Goal: Task Accomplishment & Management: Use online tool/utility

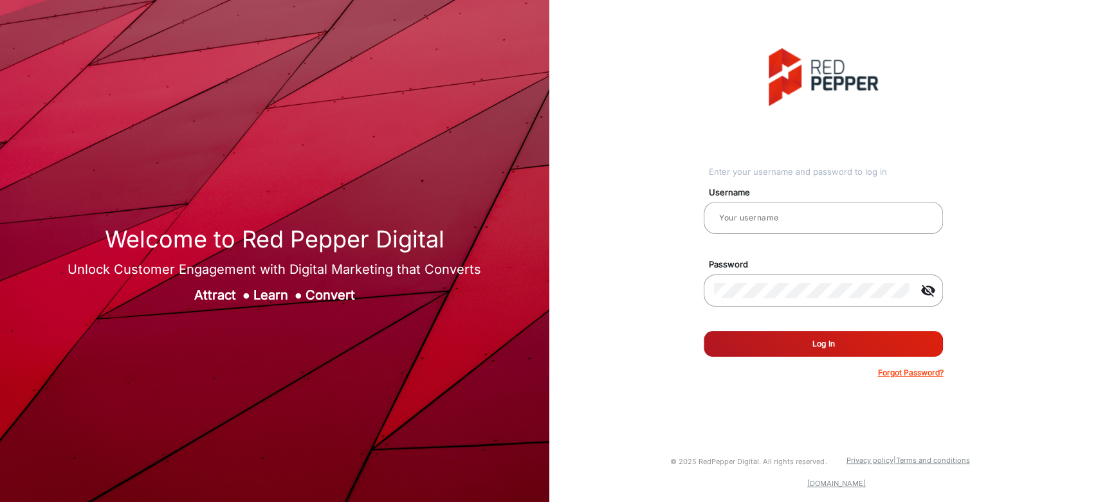
type input "[PERSON_NAME]"
click at [748, 354] on button "Log In" at bounding box center [823, 344] width 239 height 26
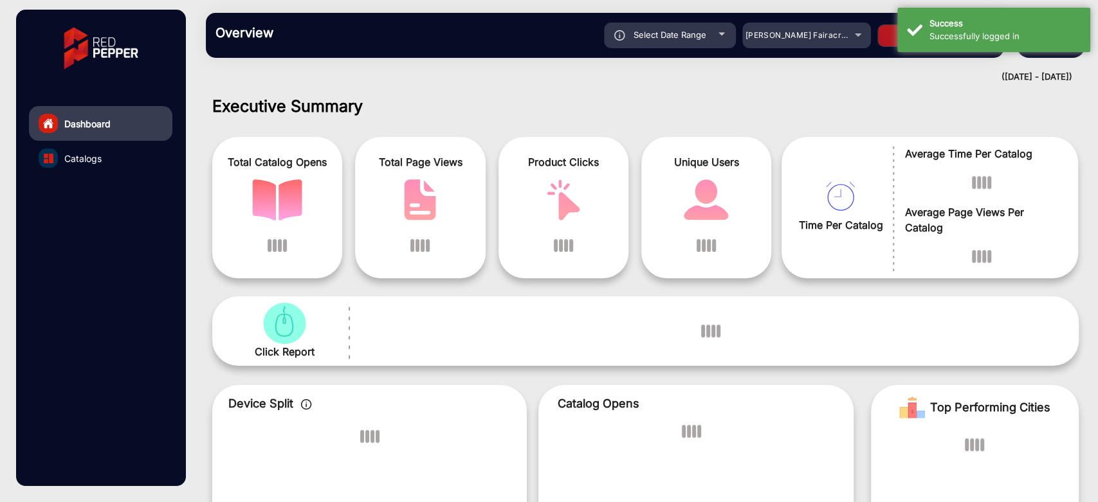
scroll to position [10, 0]
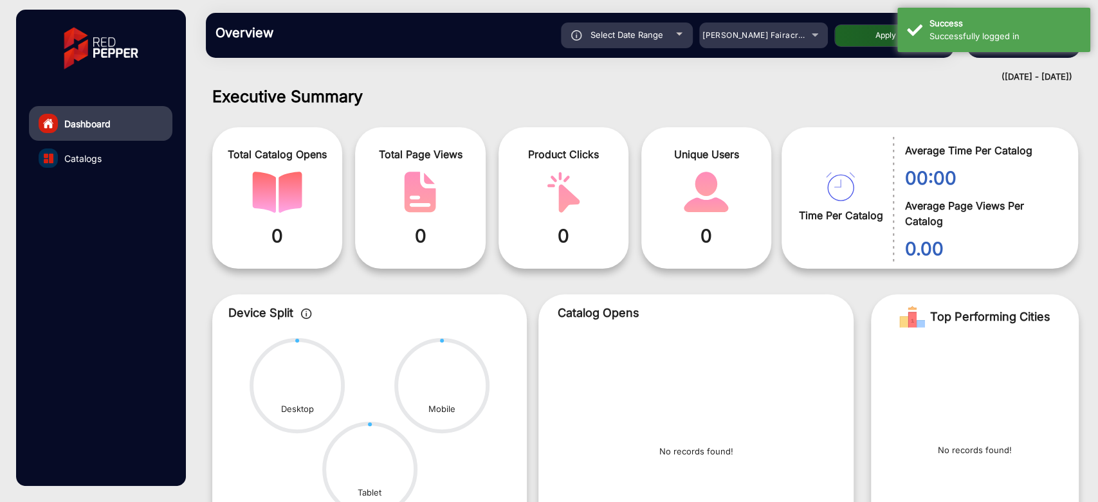
click at [660, 37] on span "Select Date Range" at bounding box center [627, 35] width 73 height 10
type input "[DATE]"
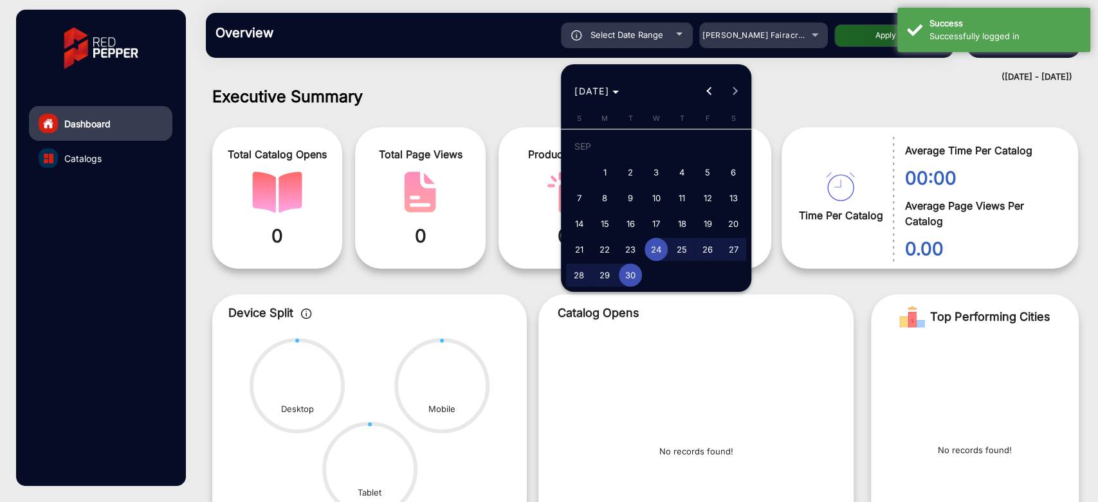
click at [660, 37] on div at bounding box center [549, 251] width 1098 height 502
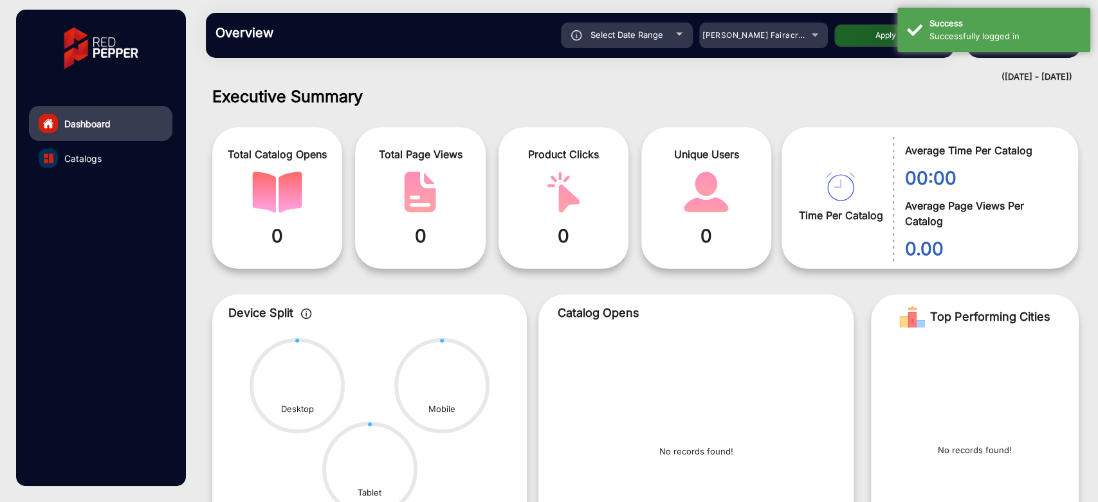
click at [831, 39] on div "Select Date Range [DATE] [DATE] – [DATE] [DATE] [PERSON_NAME] Fairacre Farms Ap…" at bounding box center [616, 36] width 656 height 26
click at [803, 39] on div "[PERSON_NAME] Fairacre Farms" at bounding box center [753, 35] width 103 height 15
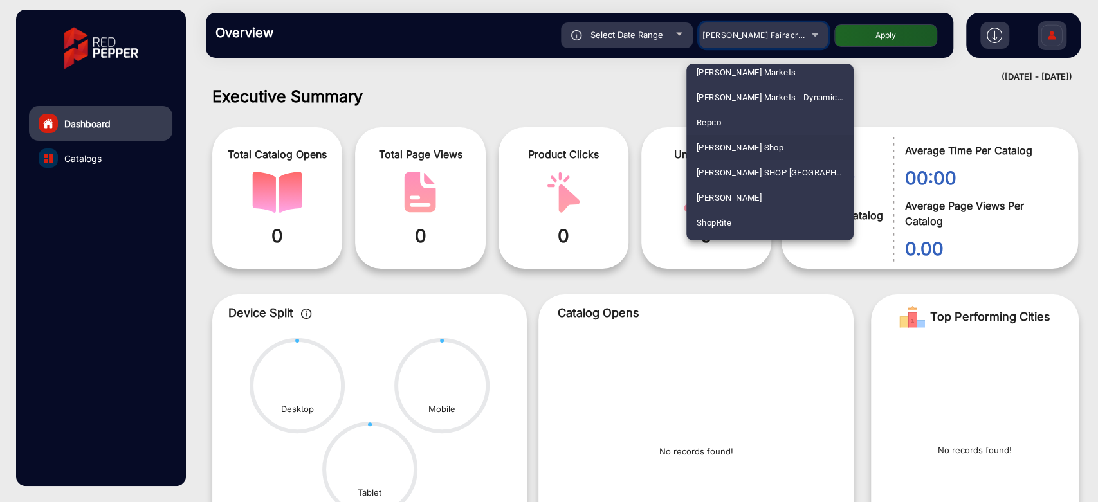
scroll to position [3308, 0]
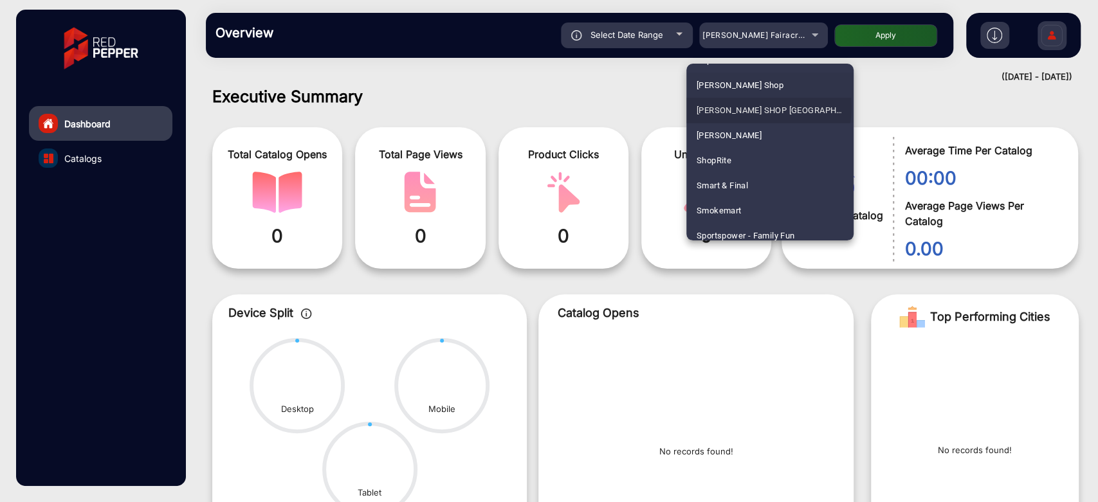
click at [751, 107] on span "[PERSON_NAME] SHOP [GEOGRAPHIC_DATA]" at bounding box center [770, 110] width 147 height 25
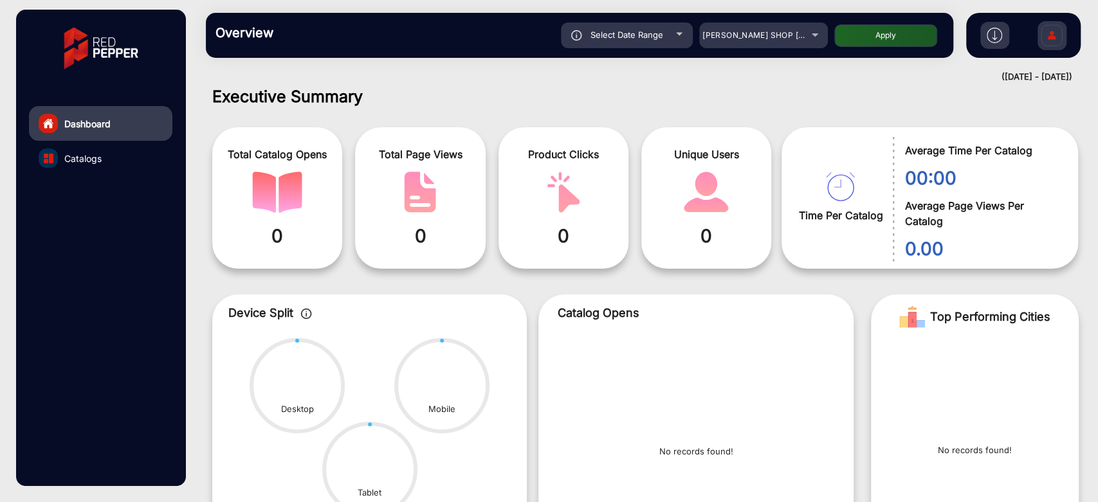
click at [852, 47] on div "Select Date Range [DATE] [DATE] – [DATE] [DATE] [PERSON_NAME] SHOP NZ Apply" at bounding box center [616, 36] width 656 height 26
click at [853, 41] on button "Apply" at bounding box center [885, 35] width 103 height 23
type input "[DATE]"
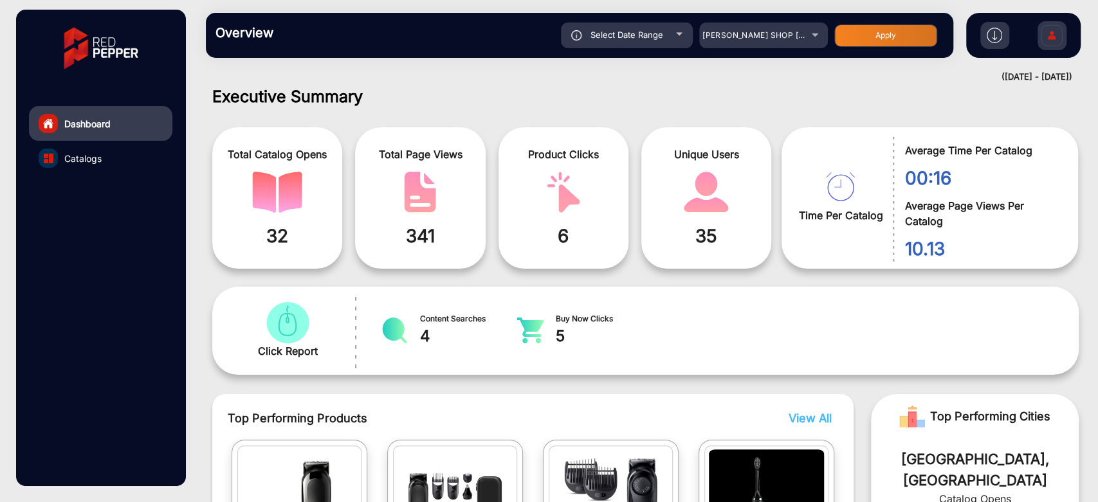
click at [679, 33] on div at bounding box center [679, 34] width 6 height 3
click at [677, 40] on div "Select Date Range" at bounding box center [627, 36] width 132 height 26
type input "[DATE]"
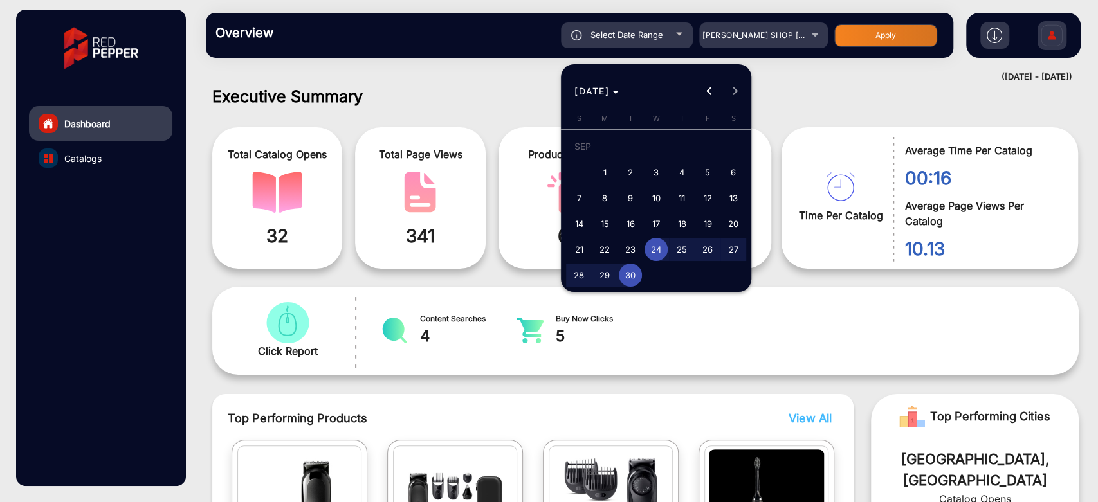
click at [735, 96] on div "[DATE] [DATE]" at bounding box center [656, 91] width 184 height 26
click at [730, 87] on div "[DATE] [DATE]" at bounding box center [656, 91] width 184 height 26
click at [709, 91] on button "Previous month" at bounding box center [710, 91] width 26 height 26
click at [728, 90] on span "Next month" at bounding box center [735, 91] width 26 height 26
click at [730, 91] on div "[DATE] [DATE]" at bounding box center [656, 91] width 184 height 26
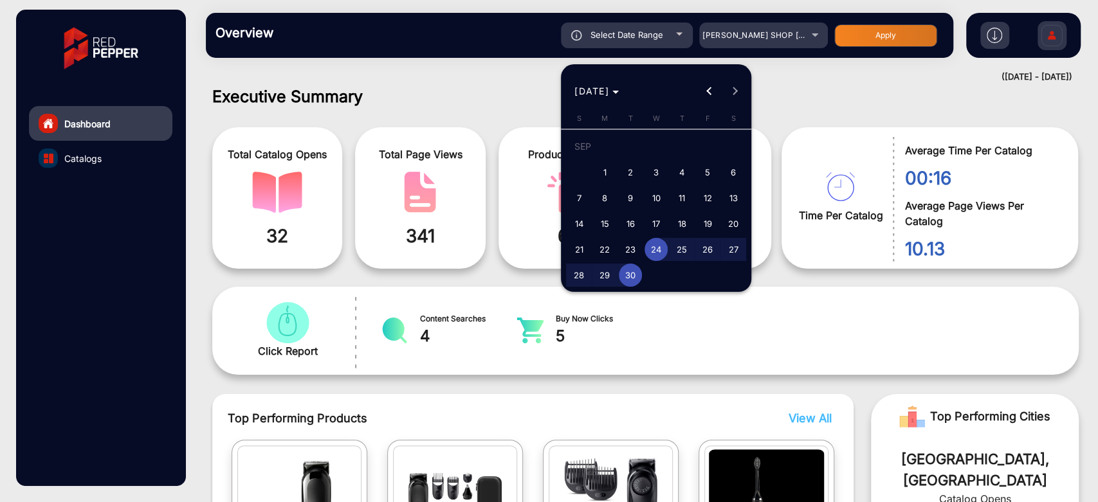
click at [727, 94] on div "[DATE] [DATE]" at bounding box center [656, 91] width 184 height 26
click at [641, 275] on span "30" at bounding box center [630, 275] width 23 height 23
type input "[DATE]"
click at [641, 275] on span "30" at bounding box center [630, 275] width 23 height 23
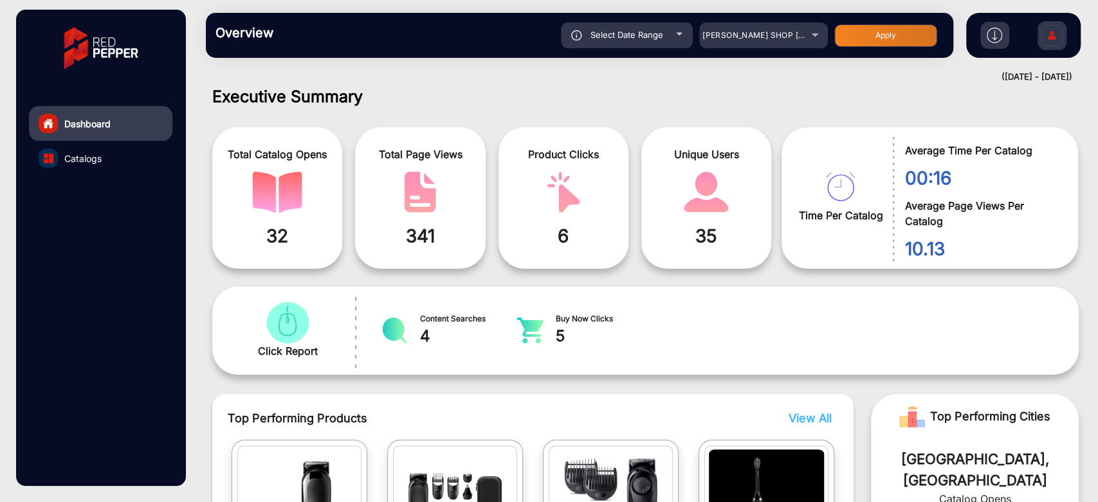
type input "[DATE]"
click at [870, 40] on button "Apply" at bounding box center [885, 35] width 103 height 23
type input "[DATE]"
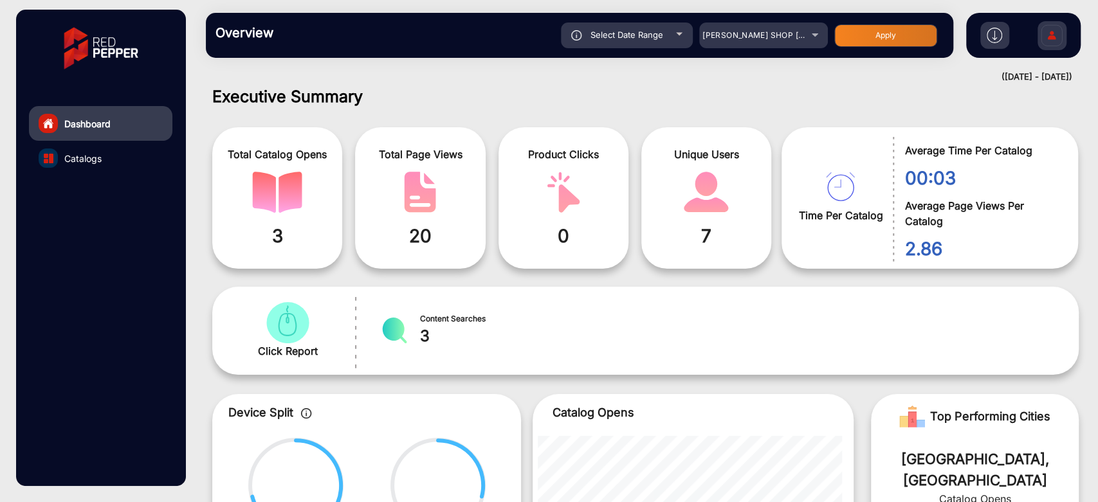
click at [651, 40] on div "Select Date Range" at bounding box center [627, 36] width 132 height 26
type input "[DATE]"
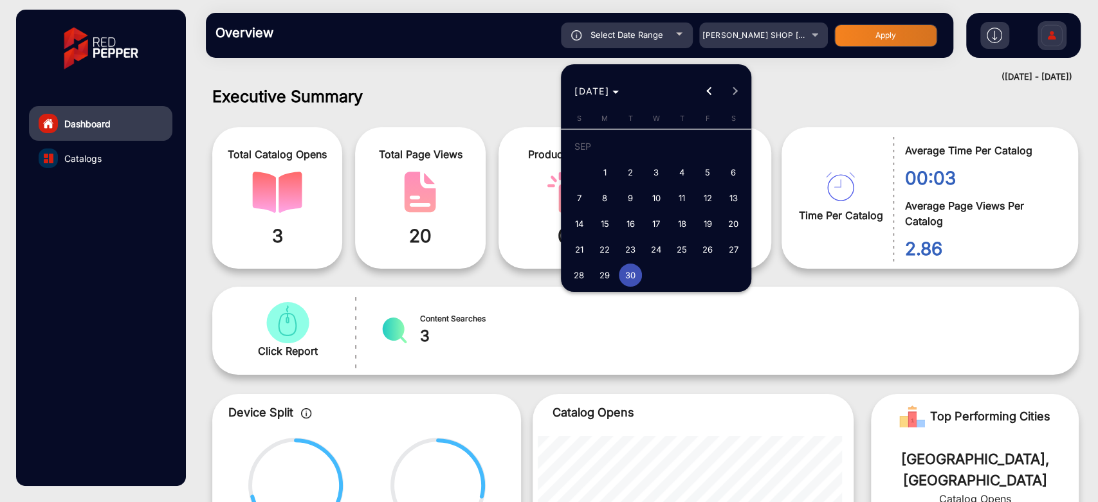
click at [630, 197] on span "9" at bounding box center [630, 198] width 23 height 23
type input "[DATE]"
click at [630, 197] on span "9" at bounding box center [630, 198] width 23 height 23
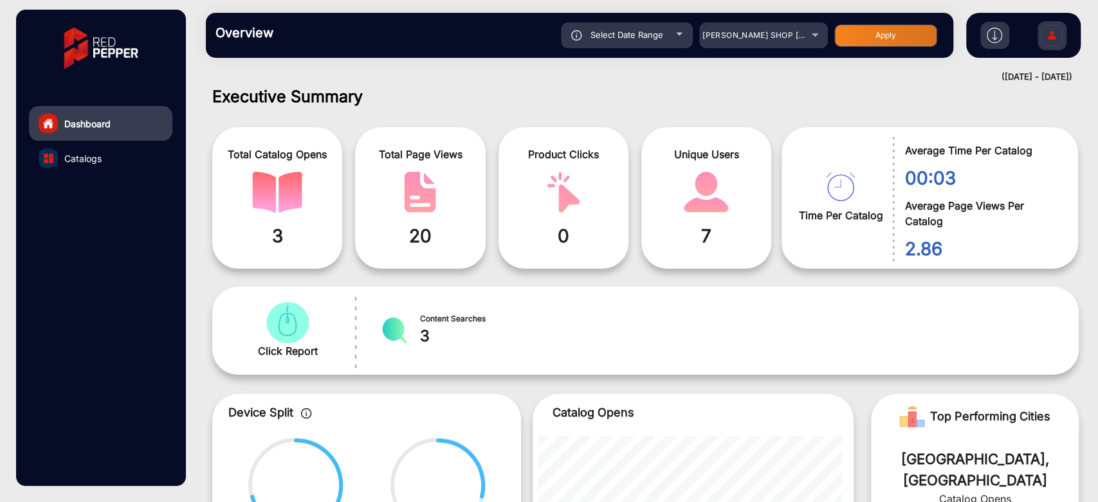
type input "[DATE]"
click at [875, 35] on button "Apply" at bounding box center [885, 35] width 103 height 23
type input "[DATE]"
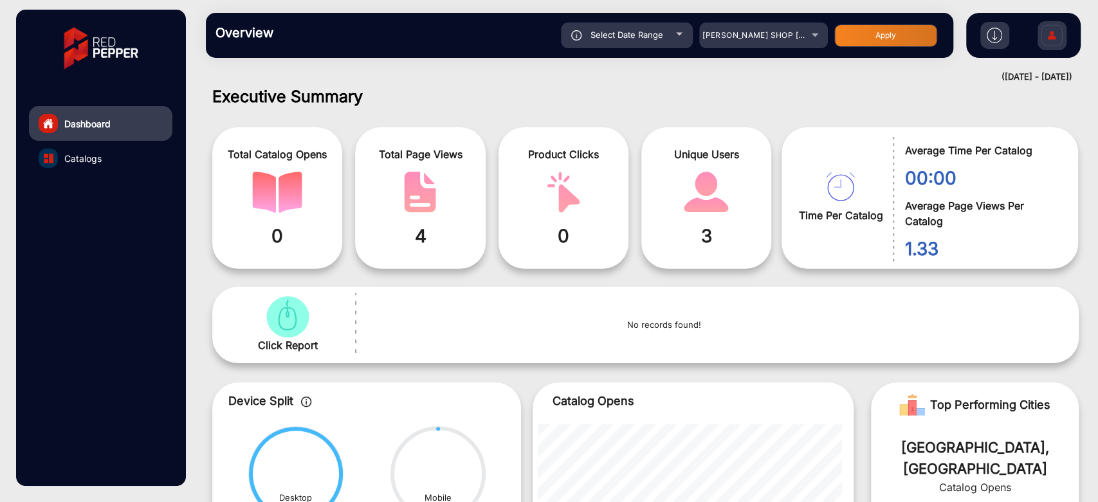
click at [686, 37] on div "Select Date Range" at bounding box center [627, 36] width 132 height 26
type input "[DATE]"
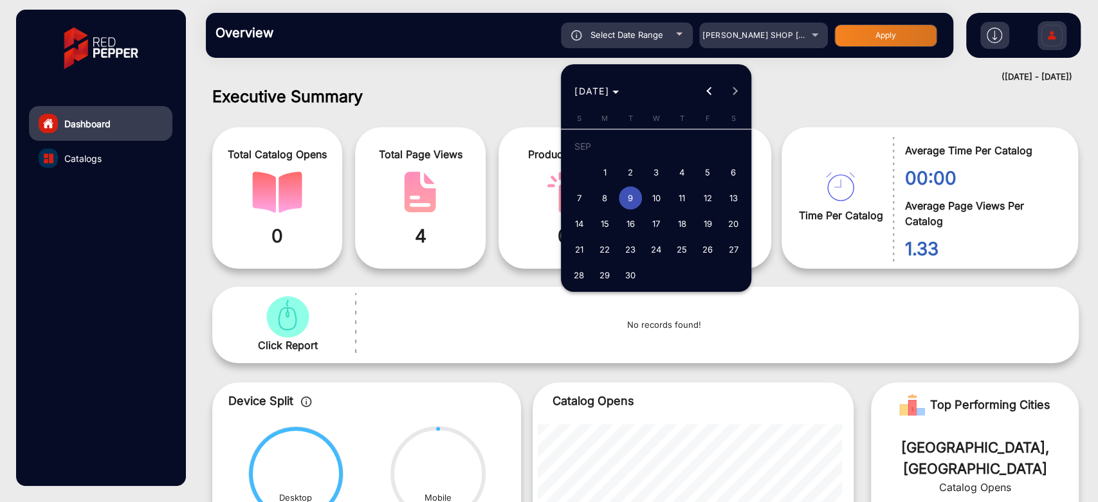
click at [661, 199] on span "10" at bounding box center [656, 198] width 23 height 23
type input "[DATE]"
click at [661, 199] on span "10" at bounding box center [656, 198] width 23 height 23
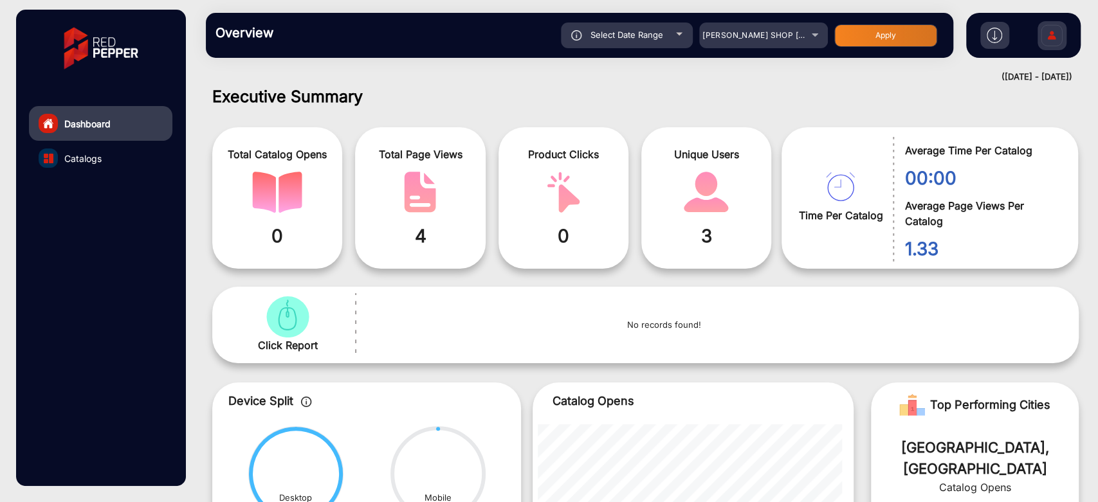
type input "[DATE]"
click at [861, 34] on button "Apply" at bounding box center [885, 35] width 103 height 23
type input "[DATE]"
click at [661, 37] on span "Select Date Range" at bounding box center [627, 35] width 73 height 10
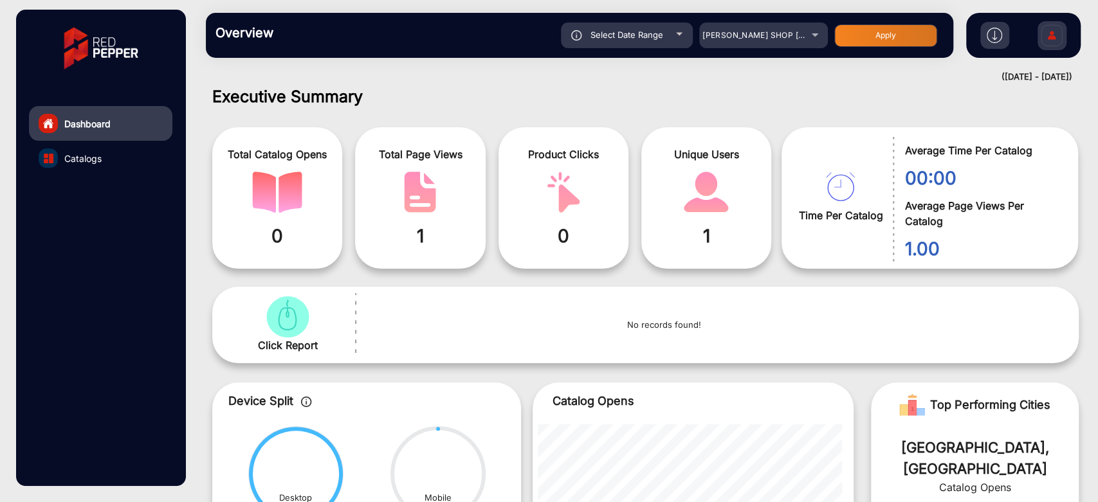
type input "[DATE]"
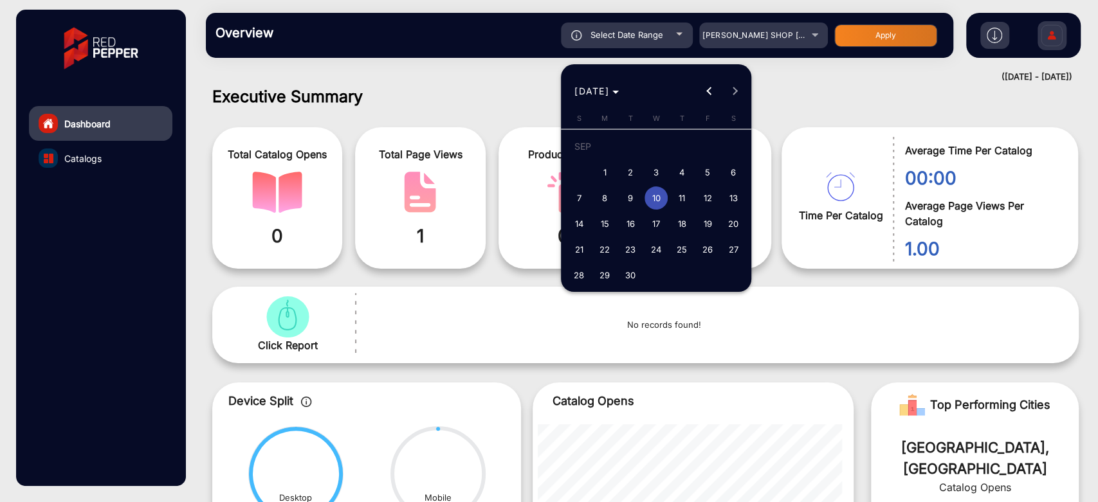
click at [675, 196] on span "11" at bounding box center [681, 198] width 23 height 23
type input "[DATE]"
click at [675, 196] on span "11" at bounding box center [681, 198] width 23 height 23
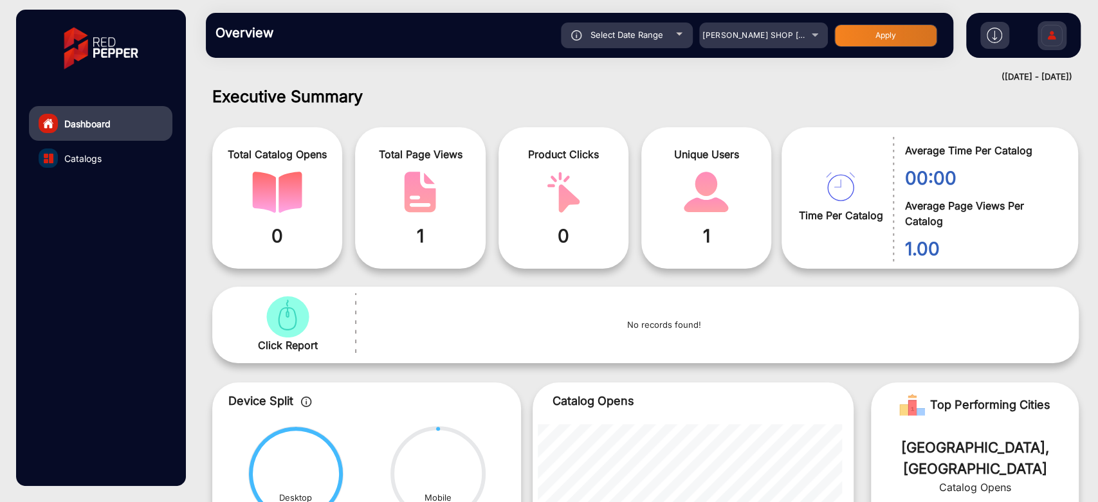
type input "[DATE]"
click at [899, 29] on button "Apply" at bounding box center [885, 35] width 103 height 23
type input "[DATE]"
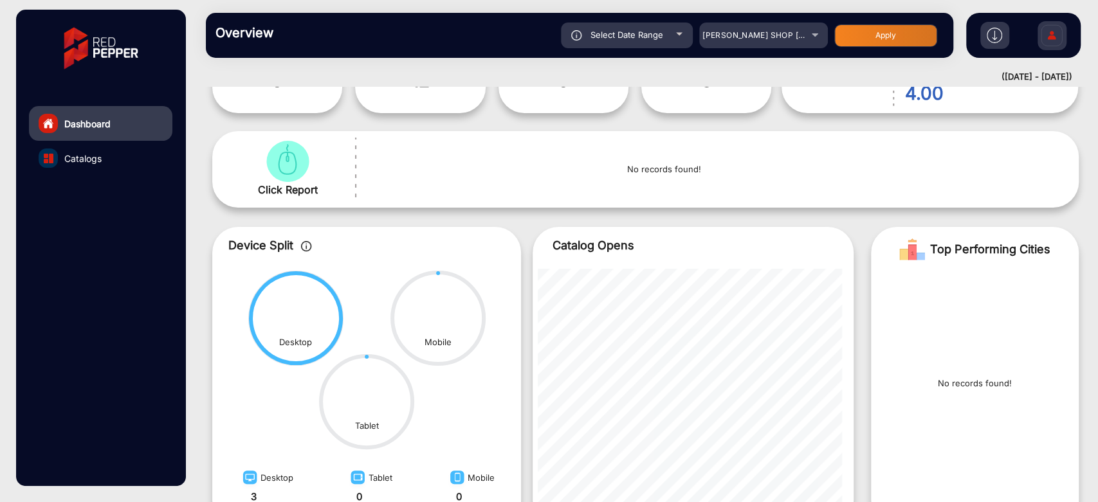
scroll to position [270, 0]
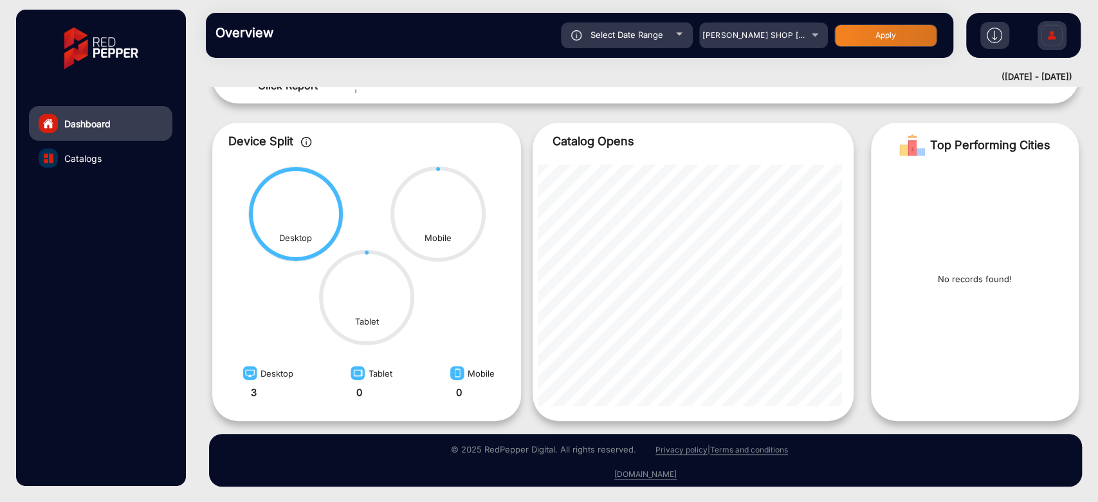
click at [671, 42] on div "Select Date Range" at bounding box center [627, 36] width 132 height 26
type input "[DATE]"
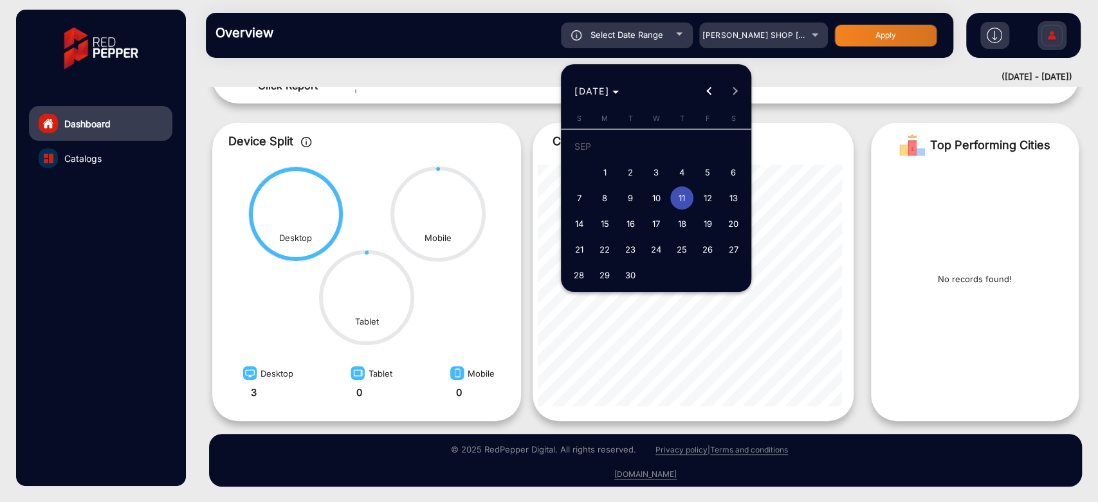
click at [707, 194] on span "12" at bounding box center [707, 198] width 23 height 23
type input "[DATE]"
click at [707, 194] on span "12" at bounding box center [707, 198] width 23 height 23
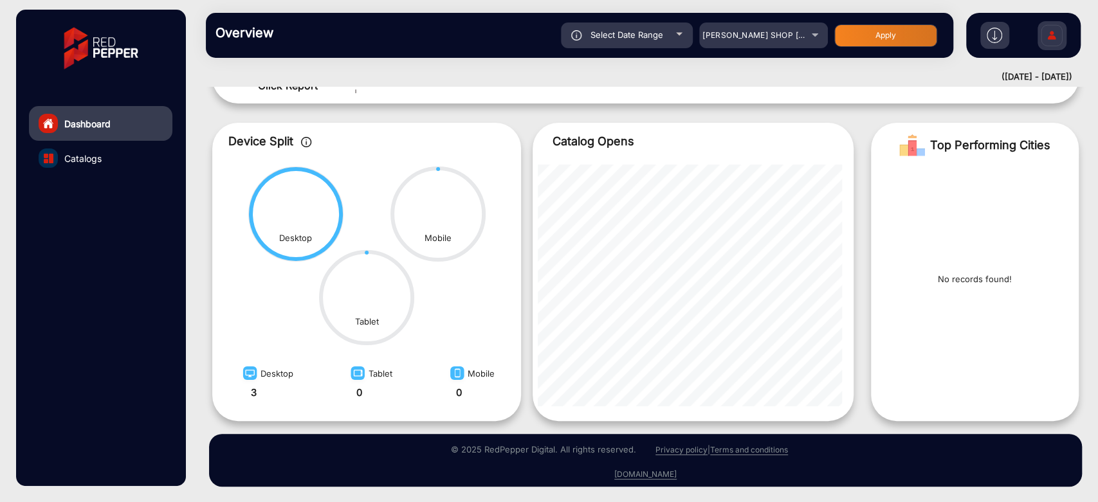
type input "[DATE]"
click at [862, 39] on button "Apply" at bounding box center [885, 35] width 103 height 23
type input "[DATE]"
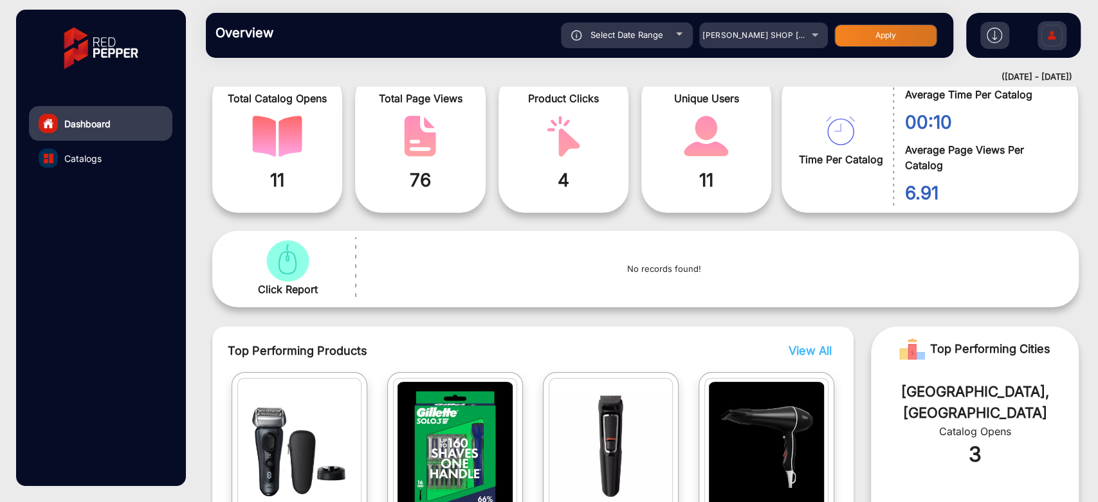
scroll to position [81, 0]
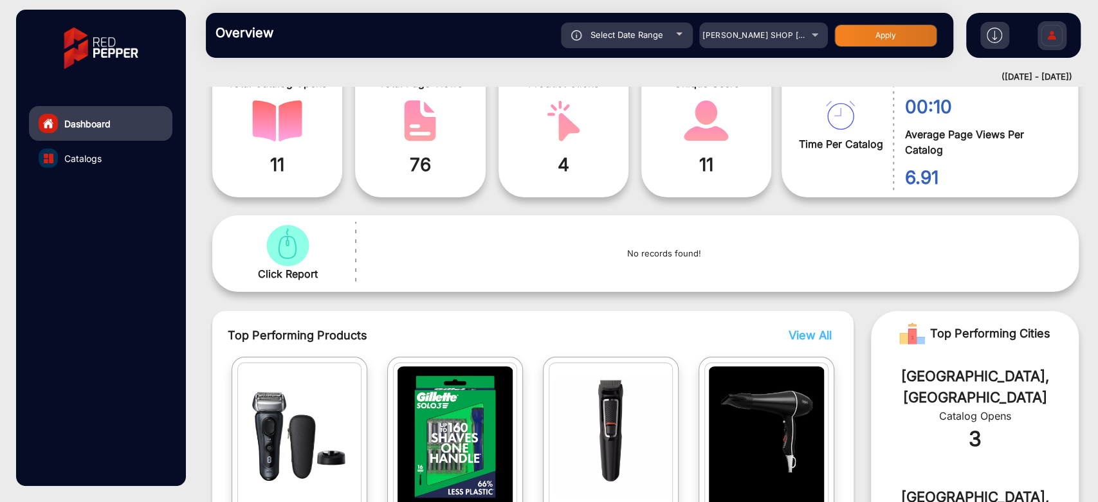
click at [666, 40] on div "Select Date Range" at bounding box center [627, 36] width 132 height 26
type input "[DATE]"
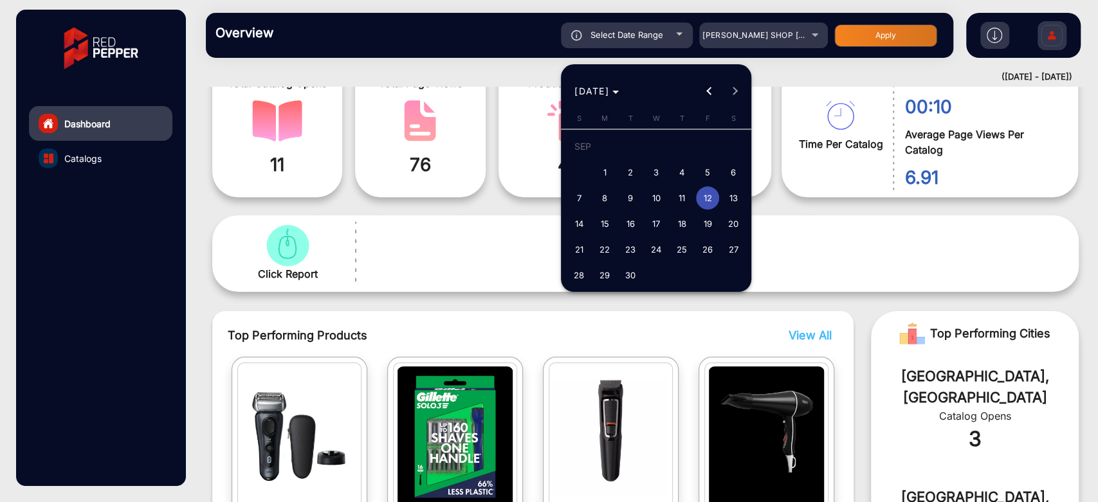
click at [728, 201] on span "13" at bounding box center [733, 198] width 23 height 23
type input "[DATE]"
click at [728, 201] on span "13" at bounding box center [733, 198] width 23 height 23
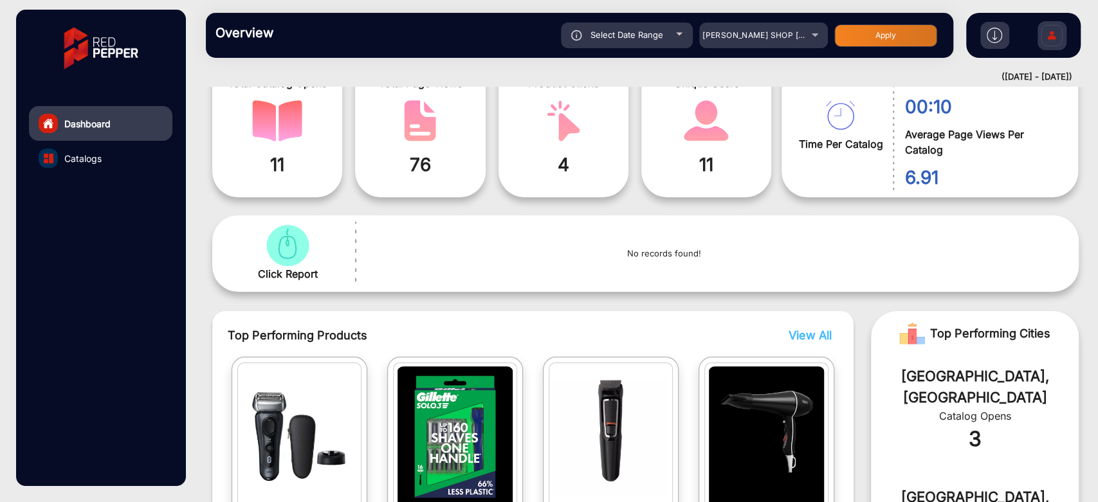
type input "[DATE]"
click at [840, 39] on button "Apply" at bounding box center [885, 35] width 103 height 23
type input "[DATE]"
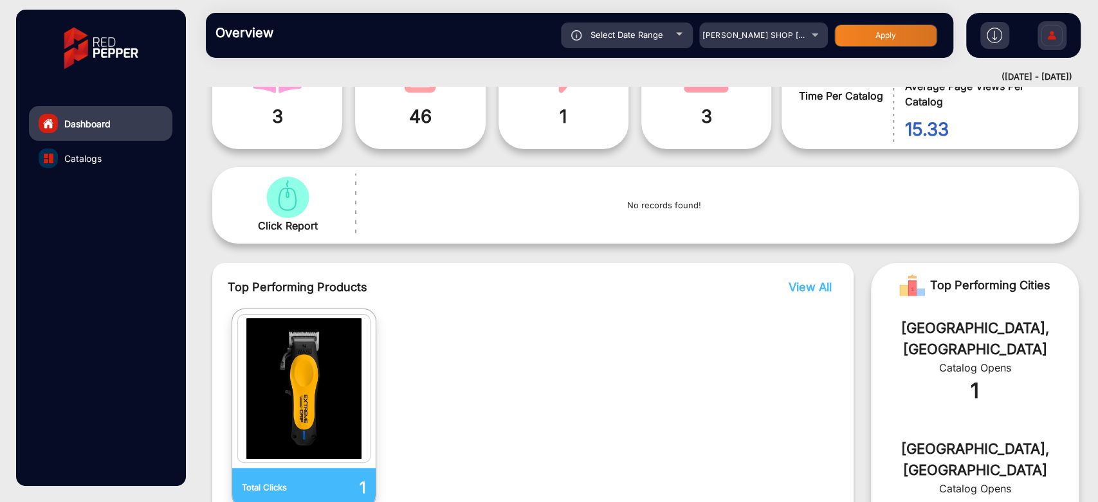
scroll to position [295, 0]
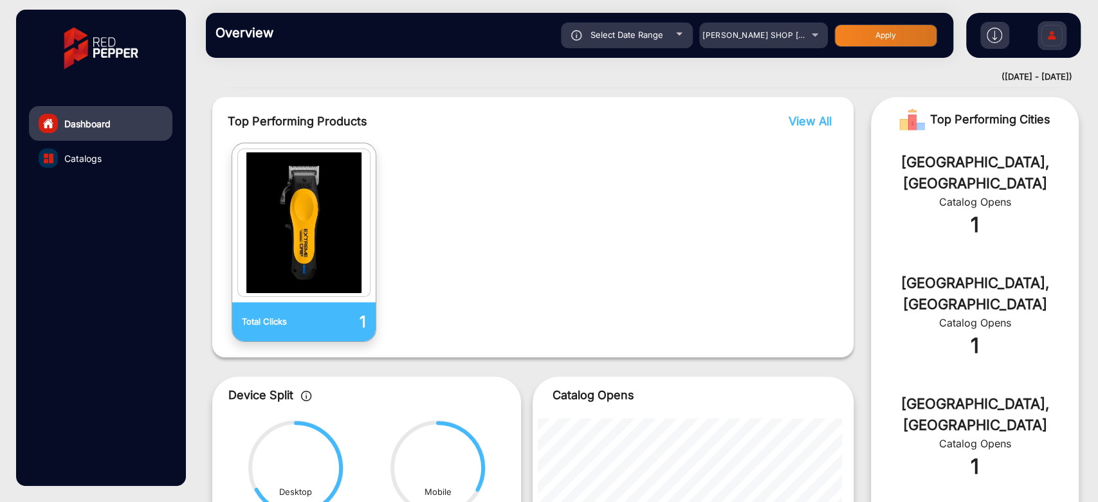
click at [661, 51] on div "Overview Reports Understand what makes your customers tick and learn how they a…" at bounding box center [580, 35] width 748 height 45
click at [661, 40] on span "Select Date Range" at bounding box center [627, 35] width 73 height 10
type input "[DATE]"
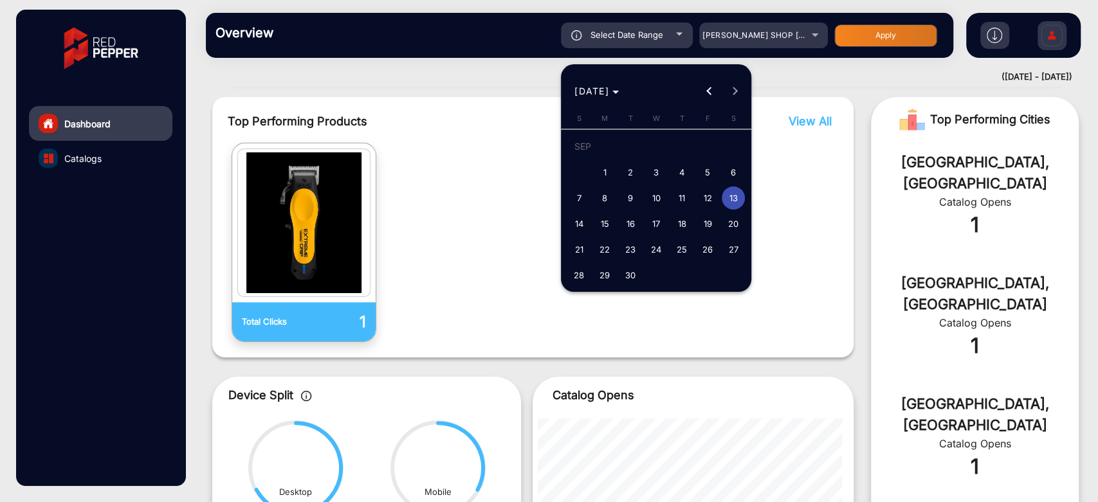
click at [580, 225] on span "14" at bounding box center [578, 223] width 23 height 23
type input "[DATE]"
click at [580, 225] on span "14" at bounding box center [578, 223] width 23 height 23
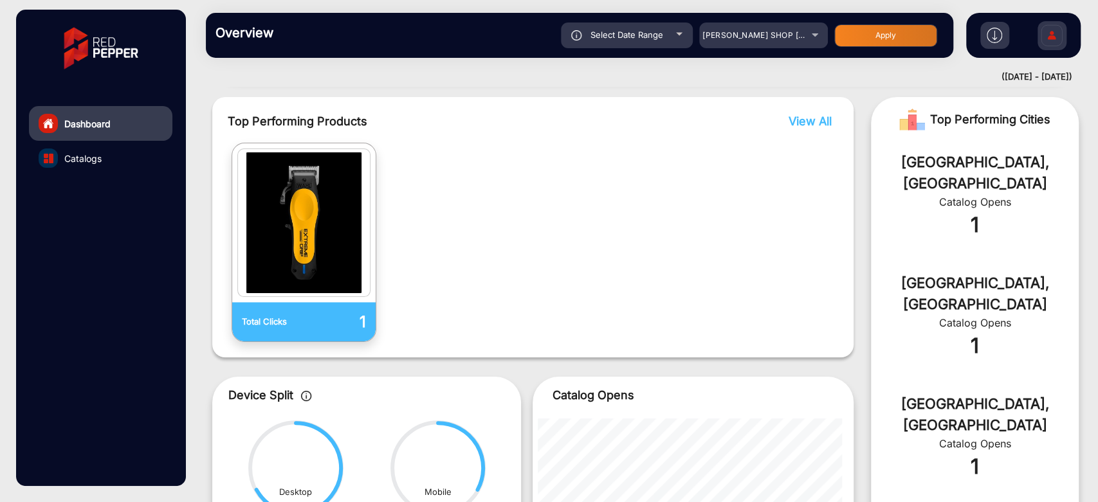
type input "[DATE]"
click at [840, 41] on button "Apply" at bounding box center [885, 35] width 103 height 23
type input "[DATE]"
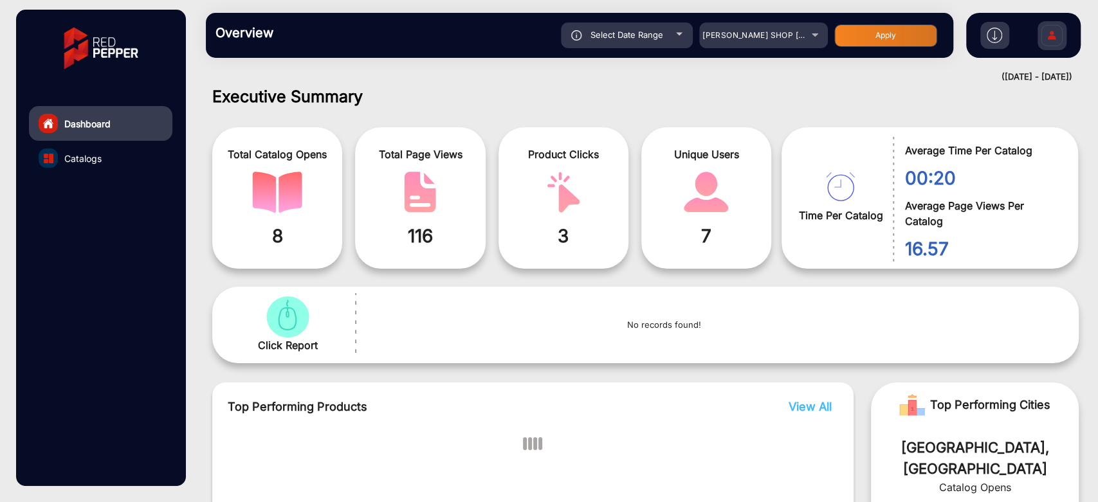
click at [672, 37] on div "Select Date Range" at bounding box center [627, 36] width 132 height 26
type input "[DATE]"
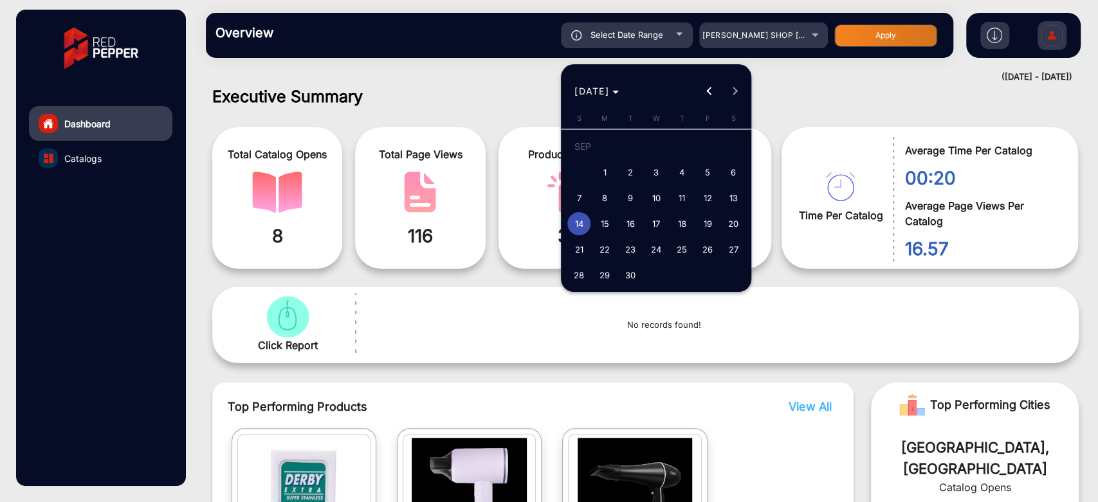
click at [600, 227] on span "15" at bounding box center [604, 223] width 23 height 23
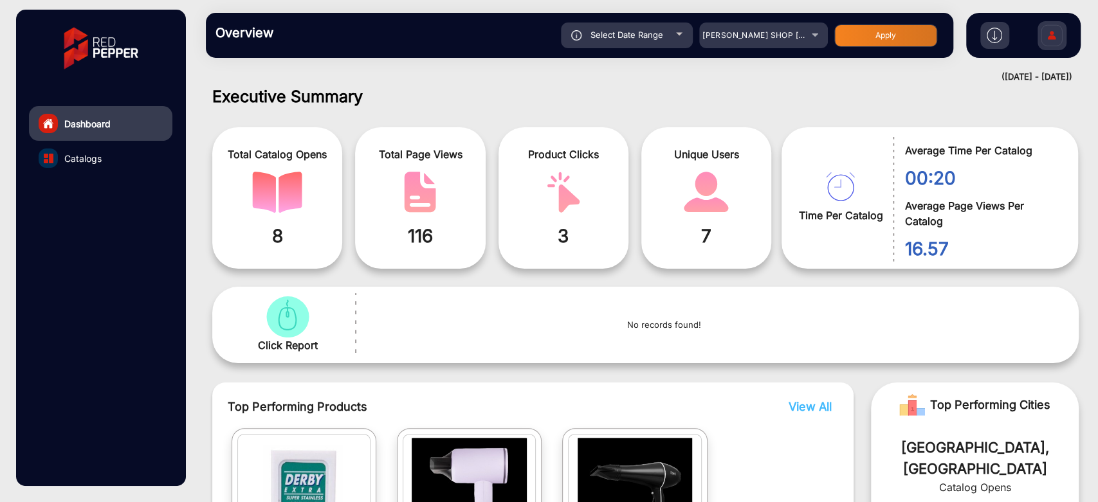
type input "[DATE]"
click at [872, 35] on button "Apply" at bounding box center [885, 35] width 103 height 23
click at [874, 39] on button "Apply" at bounding box center [885, 35] width 103 height 23
type input "[DATE]"
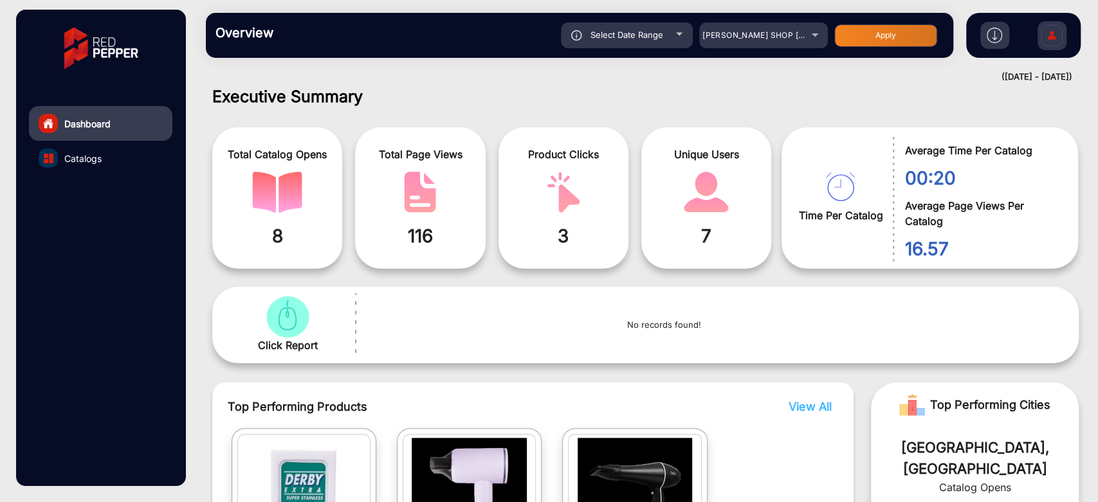
type input "[DATE]"
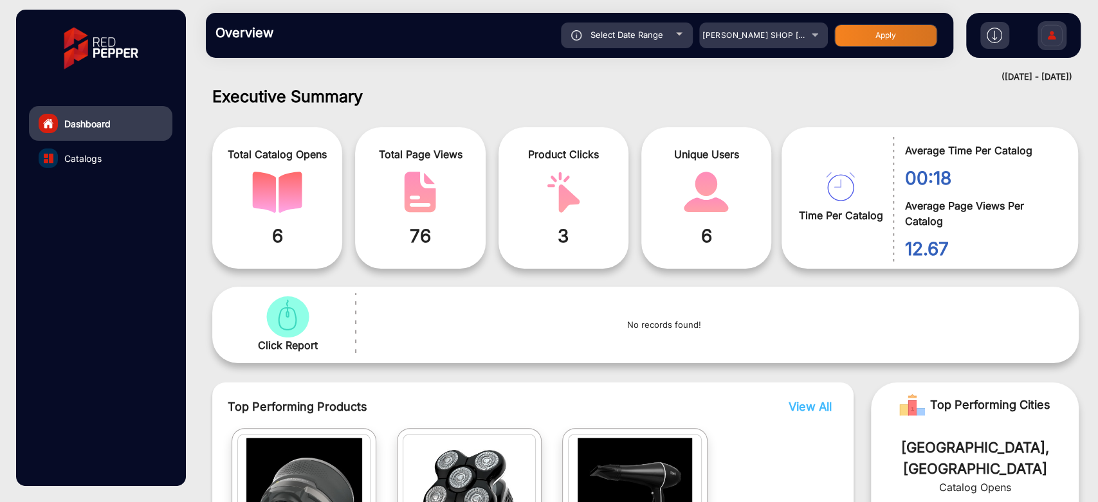
click at [663, 38] on div "Select Date Range" at bounding box center [627, 36] width 132 height 26
type input "[DATE]"
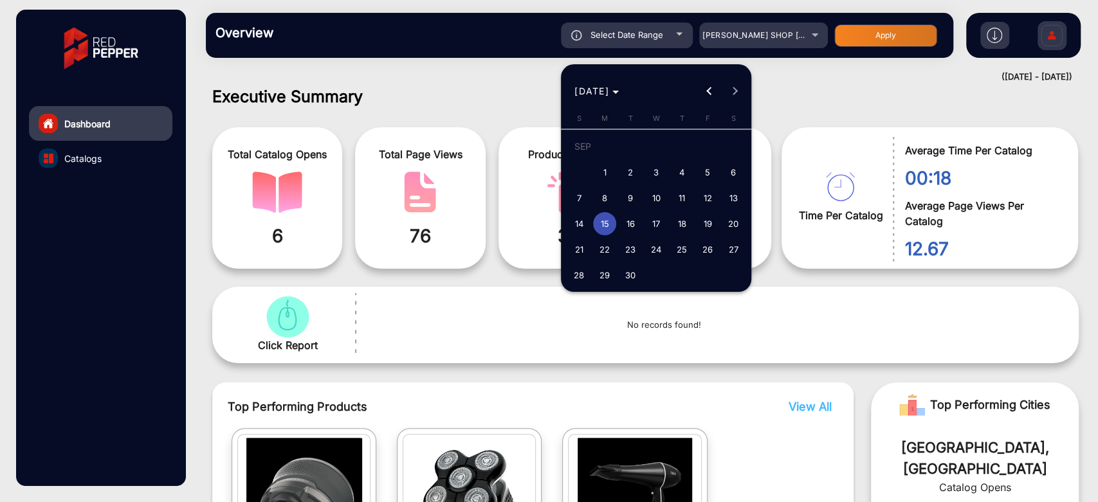
click at [638, 229] on span "16" at bounding box center [630, 223] width 23 height 23
type input "[DATE]"
click at [638, 229] on span "16" at bounding box center [630, 223] width 23 height 23
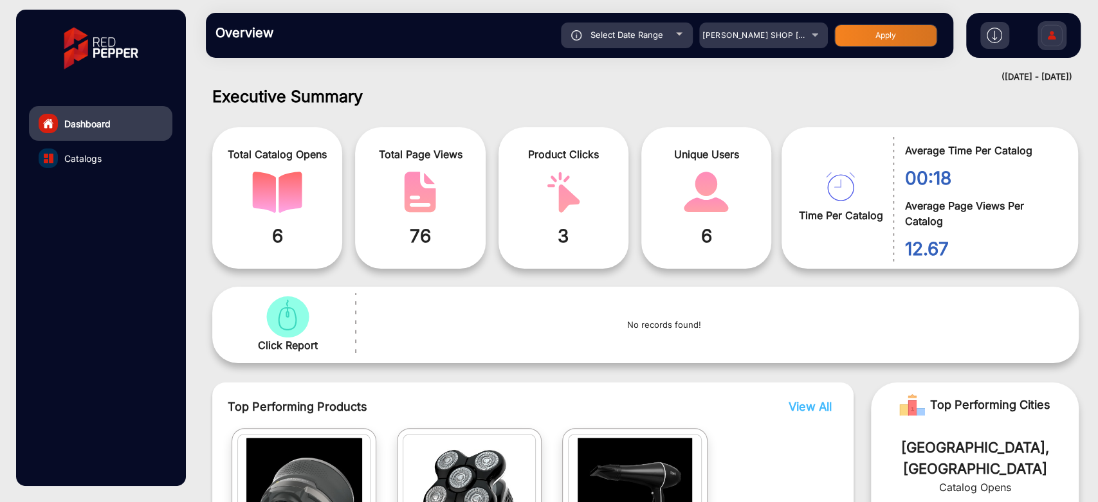
type input "[DATE]"
click at [874, 35] on button "Apply" at bounding box center [885, 35] width 103 height 23
type input "[DATE]"
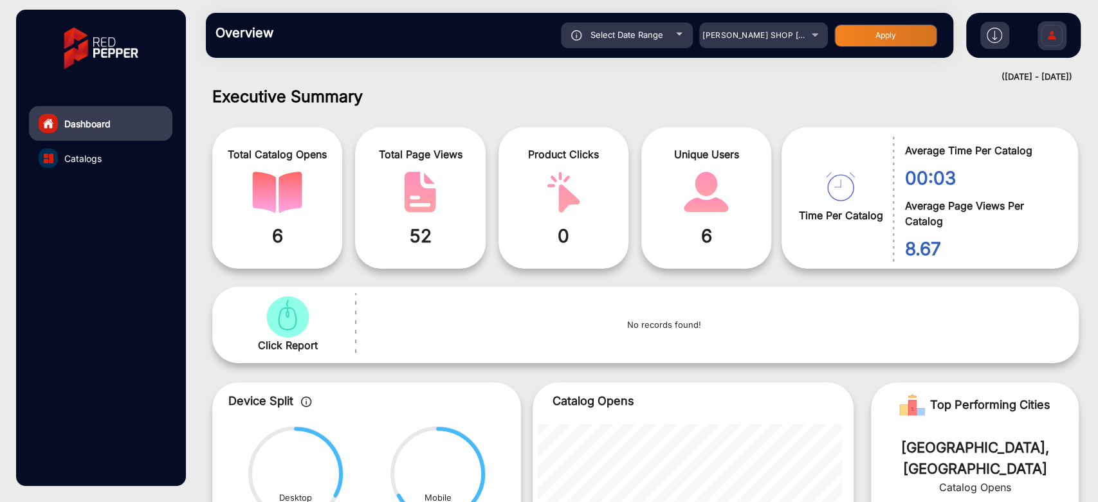
click at [649, 40] on span "Select Date Range" at bounding box center [627, 35] width 73 height 10
type input "[DATE]"
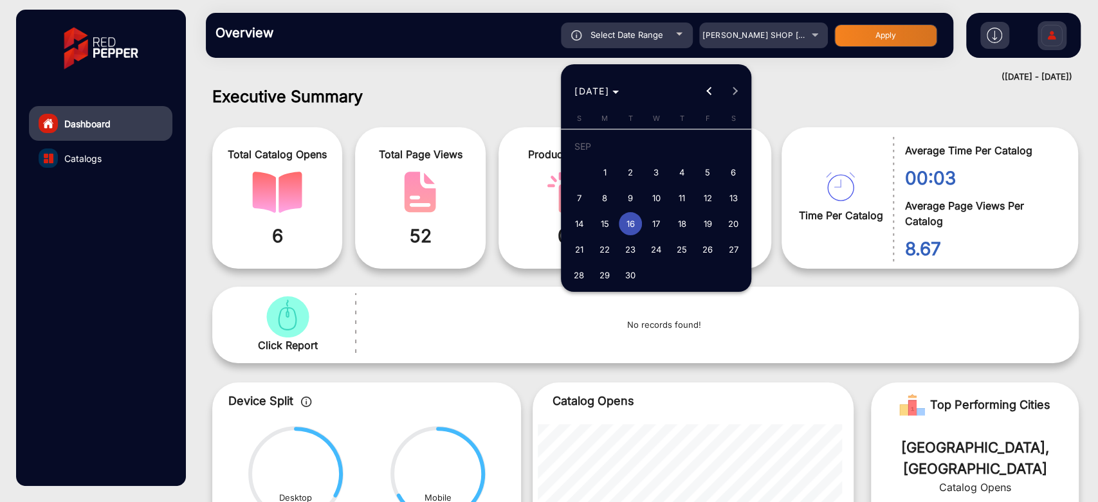
click at [656, 217] on span "17" at bounding box center [656, 223] width 23 height 23
type input "[DATE]"
click at [656, 217] on span "17" at bounding box center [656, 223] width 23 height 23
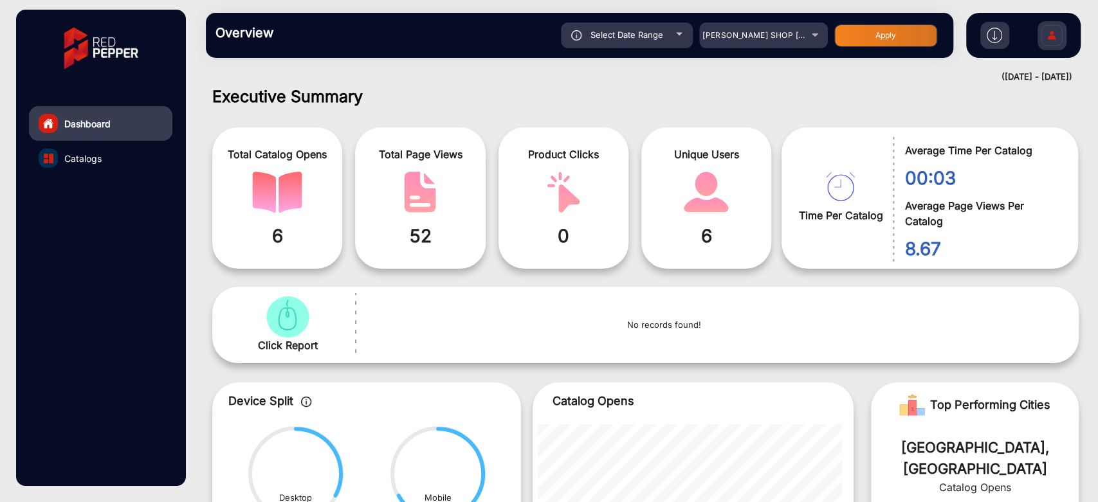
type input "[DATE]"
click at [861, 32] on button "Apply" at bounding box center [885, 35] width 103 height 23
type input "[DATE]"
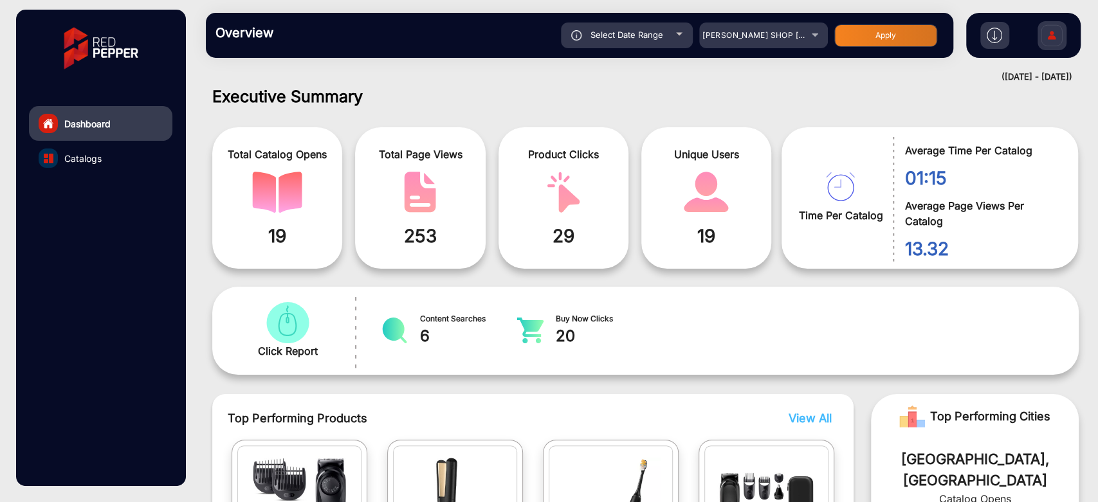
click at [683, 39] on div "Select Date Range" at bounding box center [627, 36] width 132 height 26
type input "[DATE]"
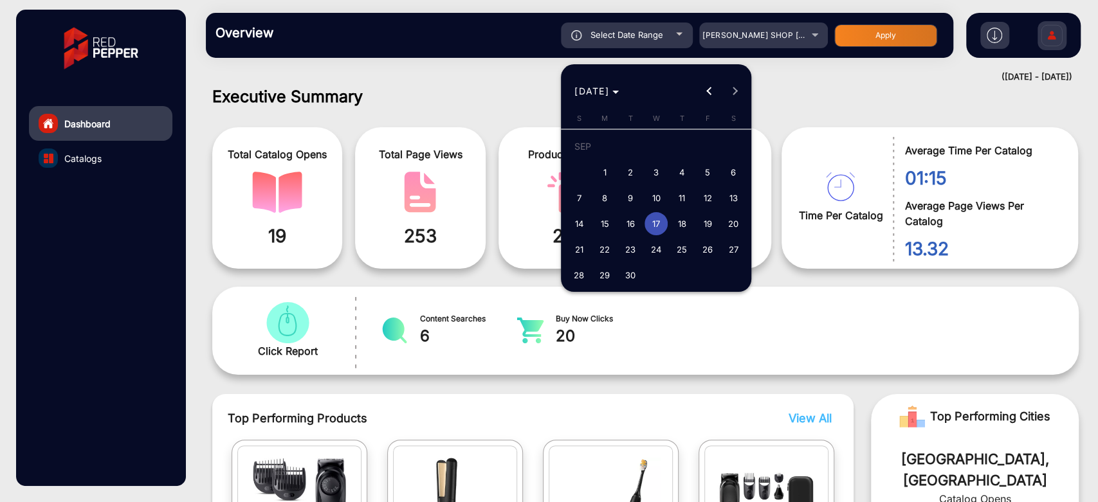
click at [679, 228] on span "18" at bounding box center [681, 223] width 23 height 23
type input "[DATE]"
click at [679, 228] on span "18" at bounding box center [681, 223] width 23 height 23
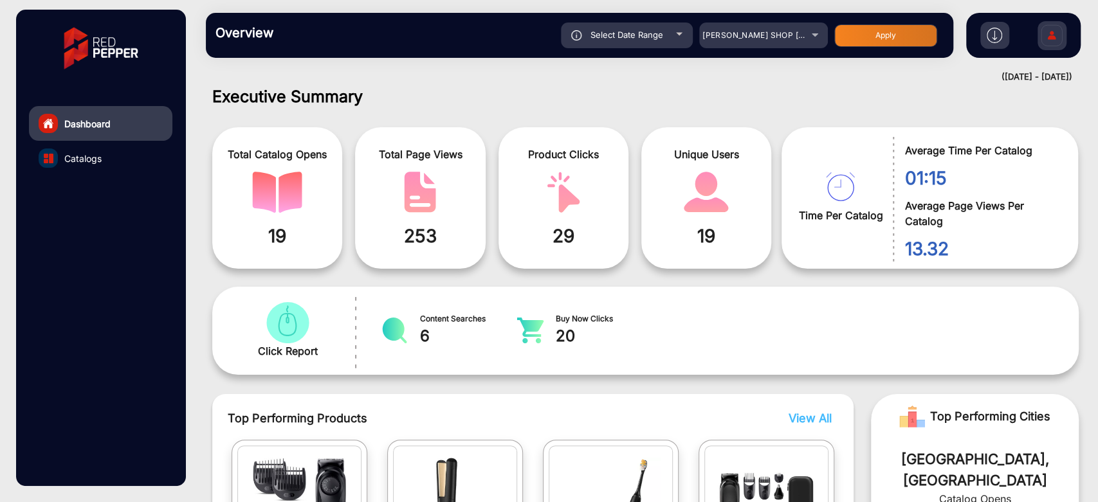
type input "[DATE]"
click at [911, 33] on button "Apply" at bounding box center [885, 35] width 103 height 23
type input "[DATE]"
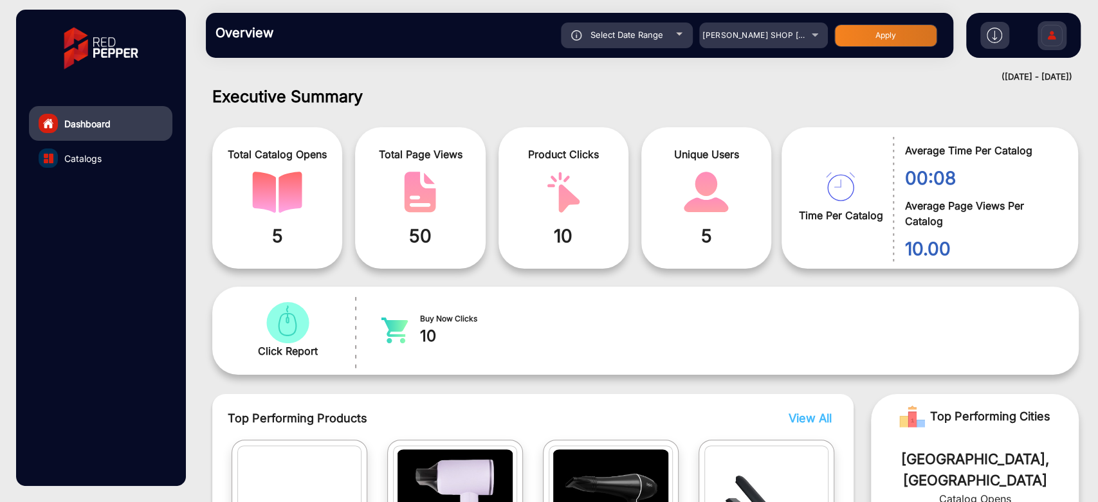
click at [686, 36] on div "Select Date Range" at bounding box center [627, 36] width 132 height 26
type input "[DATE]"
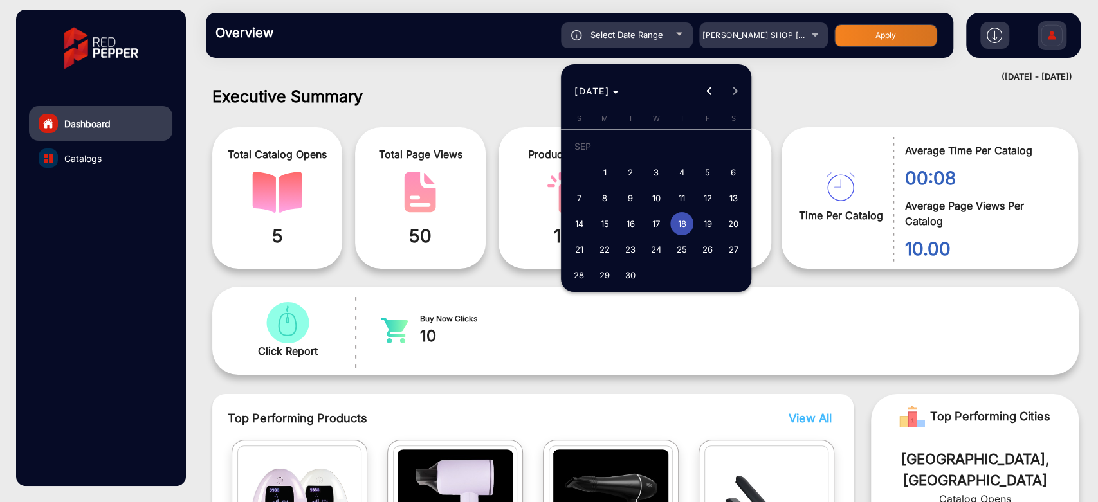
click at [704, 214] on span "19" at bounding box center [707, 223] width 23 height 23
type input "[DATE]"
click at [704, 214] on span "19" at bounding box center [707, 223] width 23 height 23
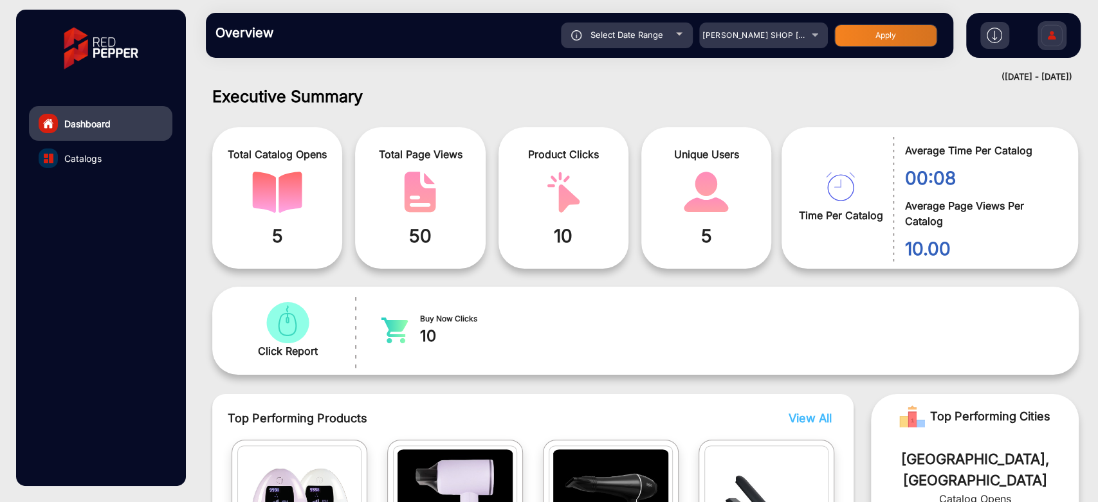
type input "[DATE]"
click at [892, 20] on div "Overview Reports Understand what makes your customers tick and learn how they a…" at bounding box center [580, 35] width 748 height 45
click at [888, 34] on button "Apply" at bounding box center [885, 35] width 103 height 23
type input "[DATE]"
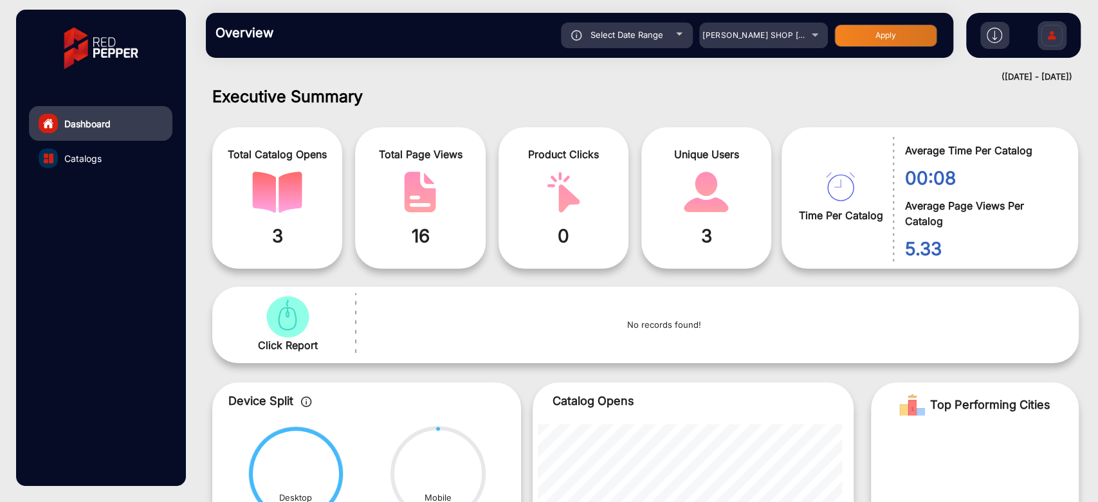
scroll to position [152, 0]
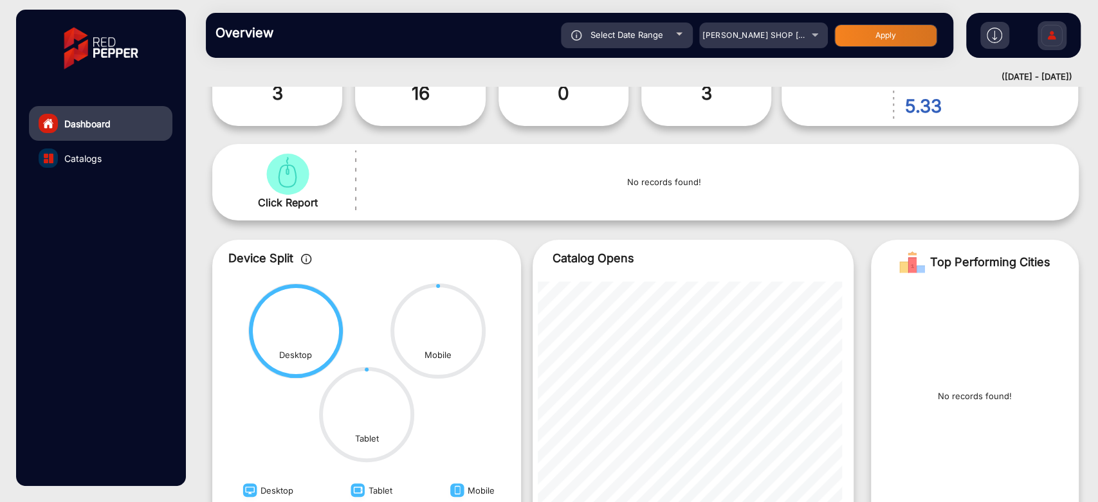
click at [650, 48] on div "Overview Reports Understand what makes your customers tick and learn how they a…" at bounding box center [580, 35] width 748 height 45
click at [654, 43] on div "Select Date Range" at bounding box center [627, 36] width 132 height 26
type input "[DATE]"
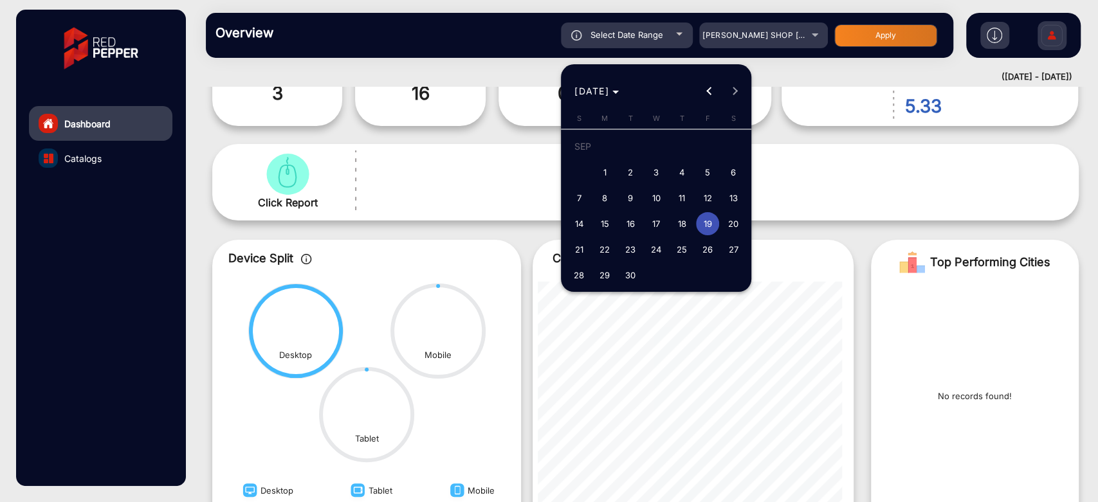
click at [726, 218] on span "20" at bounding box center [733, 223] width 23 height 23
type input "[DATE]"
click at [726, 218] on span "20" at bounding box center [733, 223] width 23 height 23
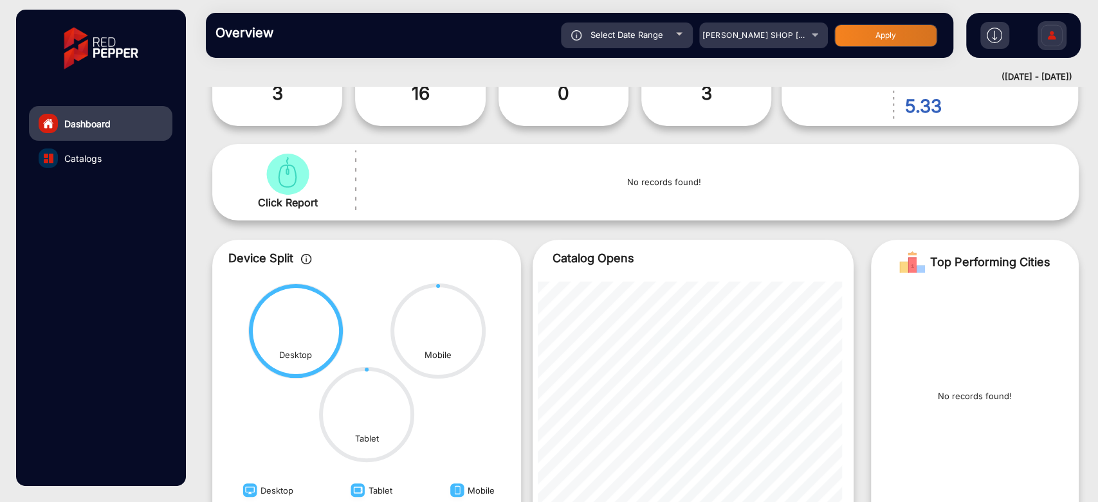
type input "[DATE]"
click at [859, 32] on button "Apply" at bounding box center [885, 35] width 103 height 23
type input "[DATE]"
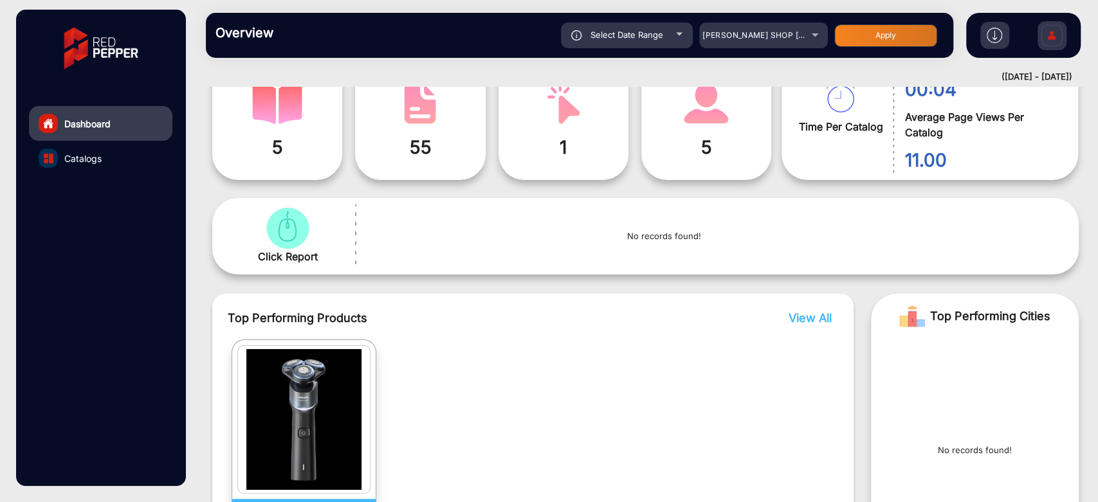
scroll to position [295, 0]
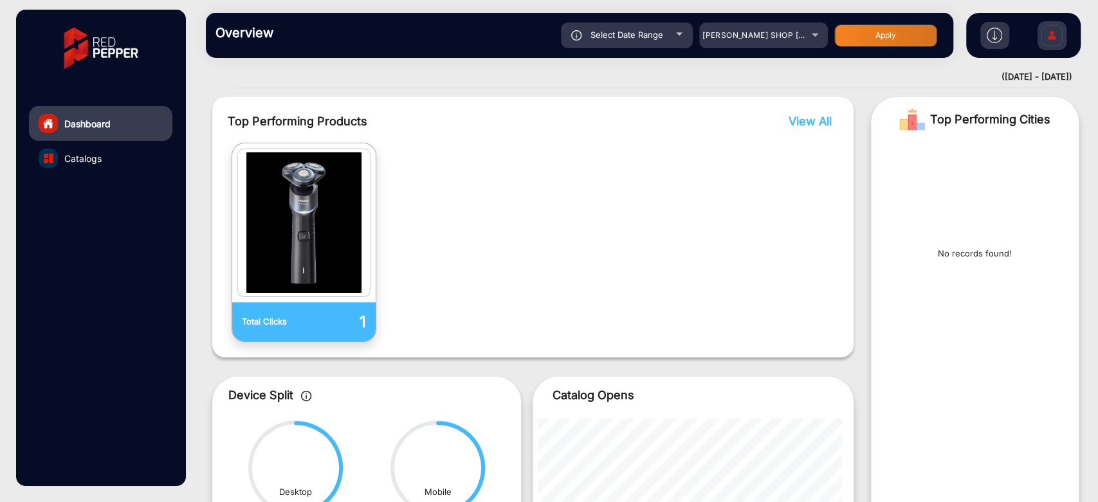
click at [681, 44] on div "Select Date Range" at bounding box center [627, 36] width 132 height 26
type input "[DATE]"
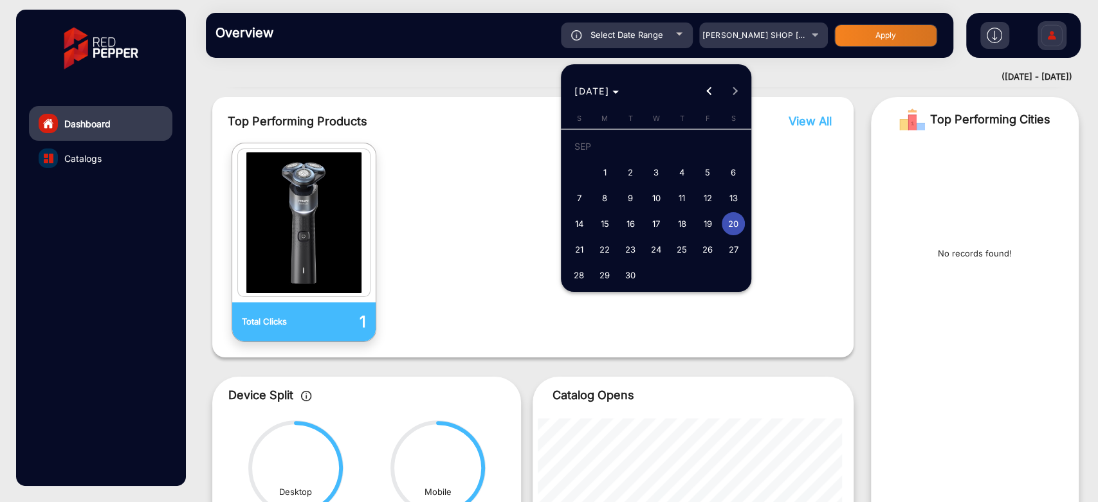
click at [567, 241] on button "21" at bounding box center [579, 250] width 26 height 26
type input "[DATE]"
click at [567, 241] on button "21" at bounding box center [579, 250] width 26 height 26
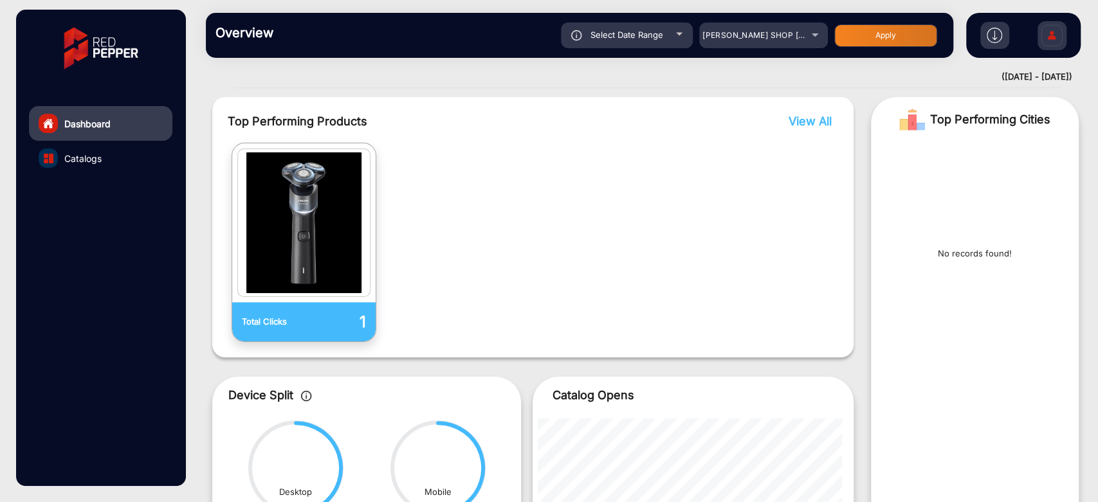
type input "[DATE]"
click at [897, 37] on button "Apply" at bounding box center [885, 35] width 103 height 23
type input "[DATE]"
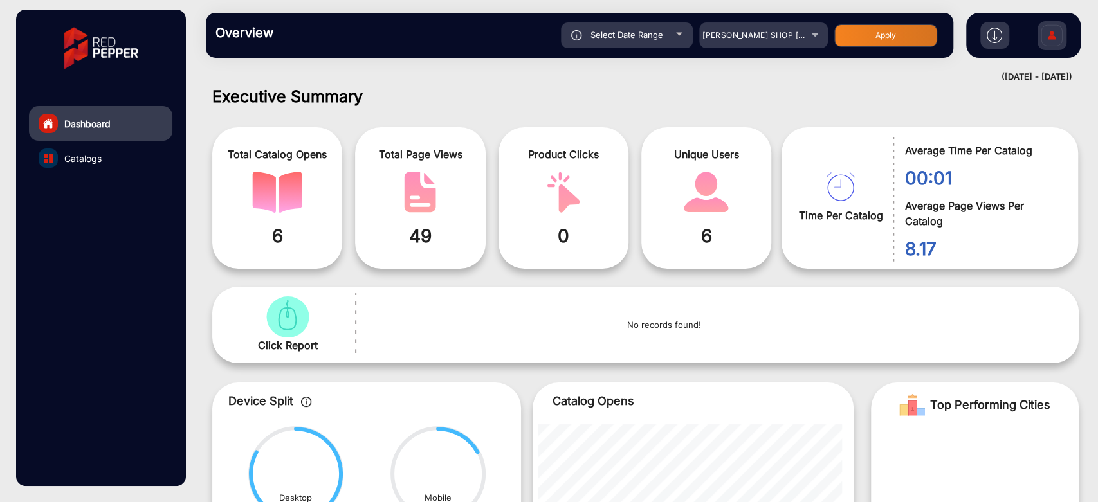
click at [680, 30] on div "Select Date Range" at bounding box center [627, 36] width 132 height 26
type input "[DATE]"
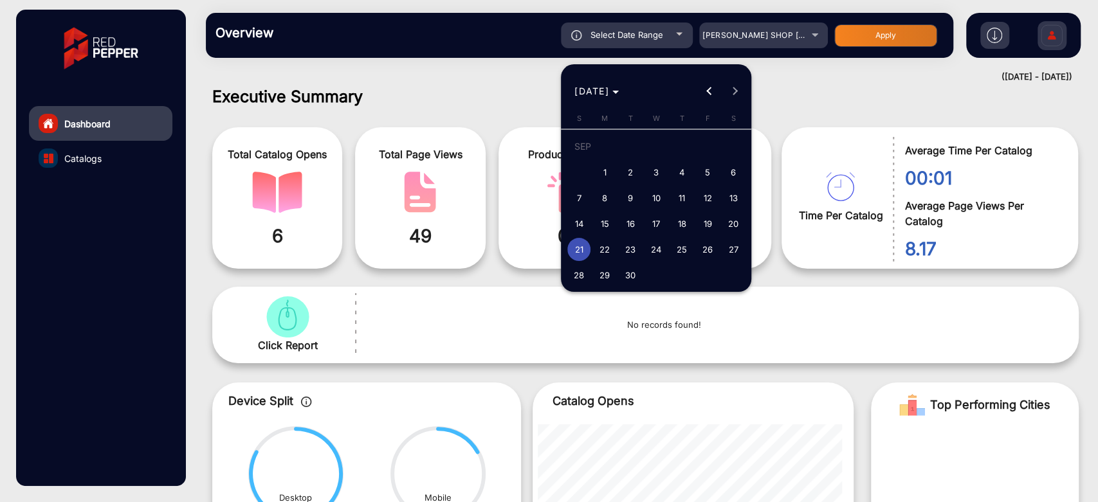
click at [609, 255] on span "22" at bounding box center [604, 249] width 23 height 23
type input "[DATE]"
click at [609, 255] on span "22" at bounding box center [604, 249] width 23 height 23
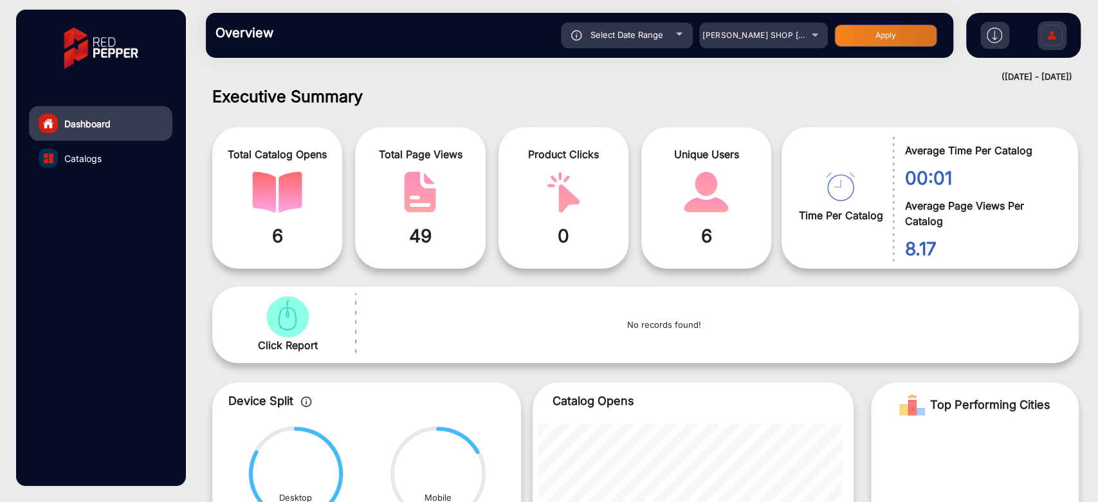
type input "[DATE]"
click at [834, 38] on button "Apply" at bounding box center [885, 35] width 103 height 23
type input "[DATE]"
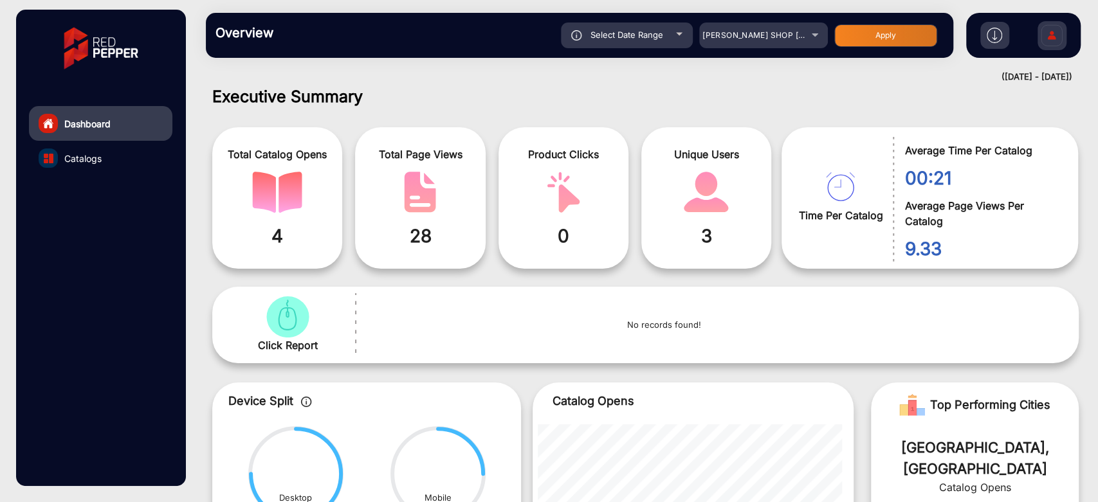
click at [677, 42] on div "Select Date Range" at bounding box center [627, 36] width 132 height 26
type input "[DATE]"
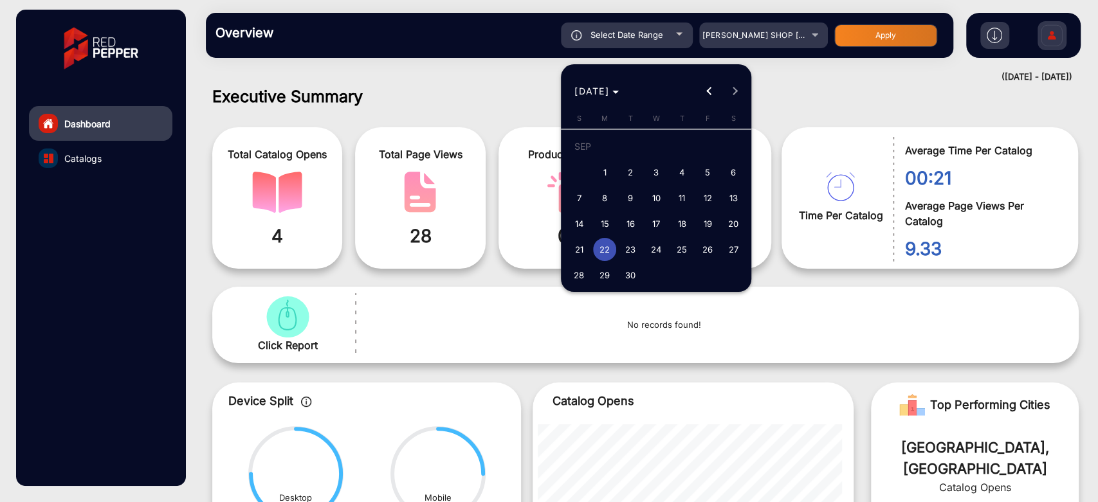
click at [637, 252] on span "23" at bounding box center [630, 249] width 23 height 23
type input "[DATE]"
click at [637, 252] on span "23" at bounding box center [630, 249] width 23 height 23
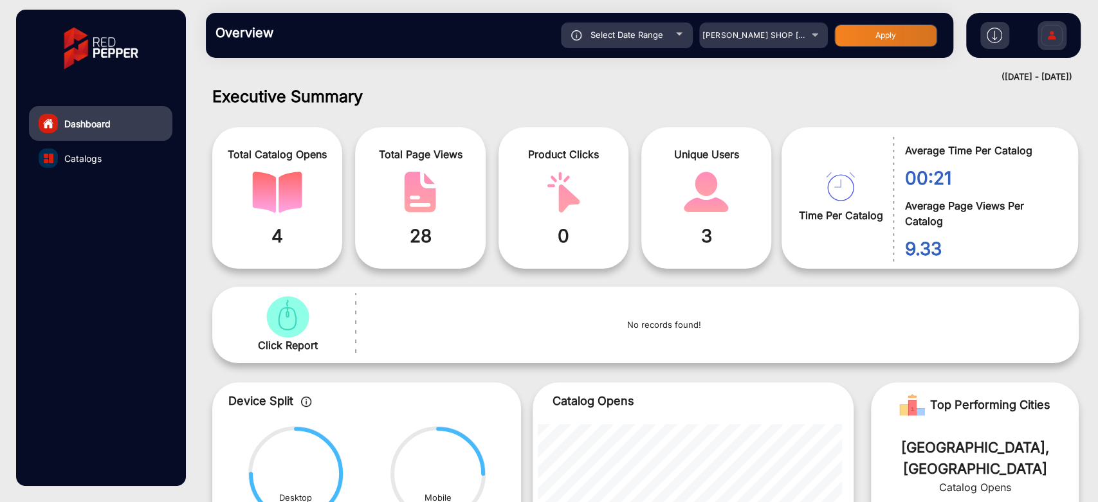
type input "[DATE]"
click at [865, 36] on button "Apply" at bounding box center [885, 35] width 103 height 23
type input "[DATE]"
click at [687, 45] on div "Select Date Range" at bounding box center [627, 36] width 132 height 26
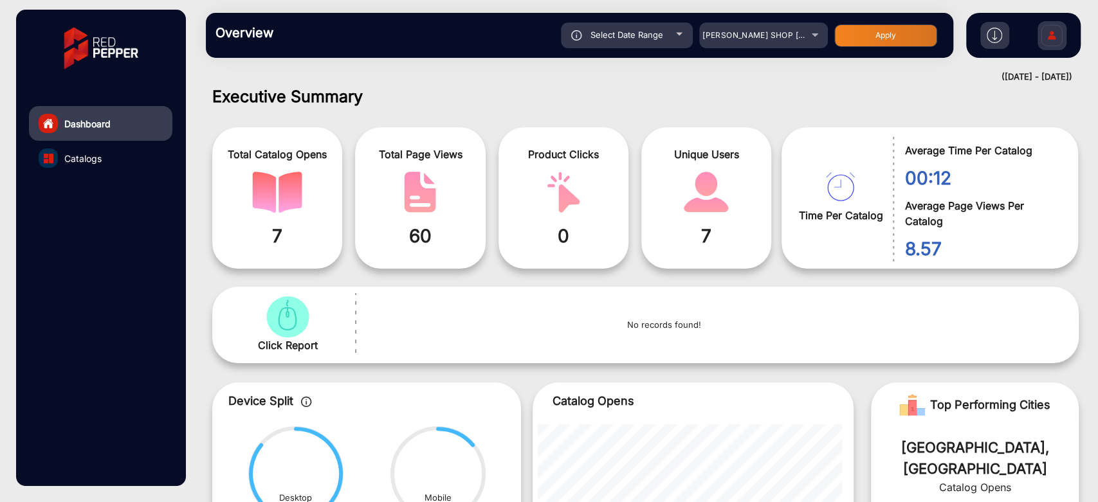
type input "[DATE]"
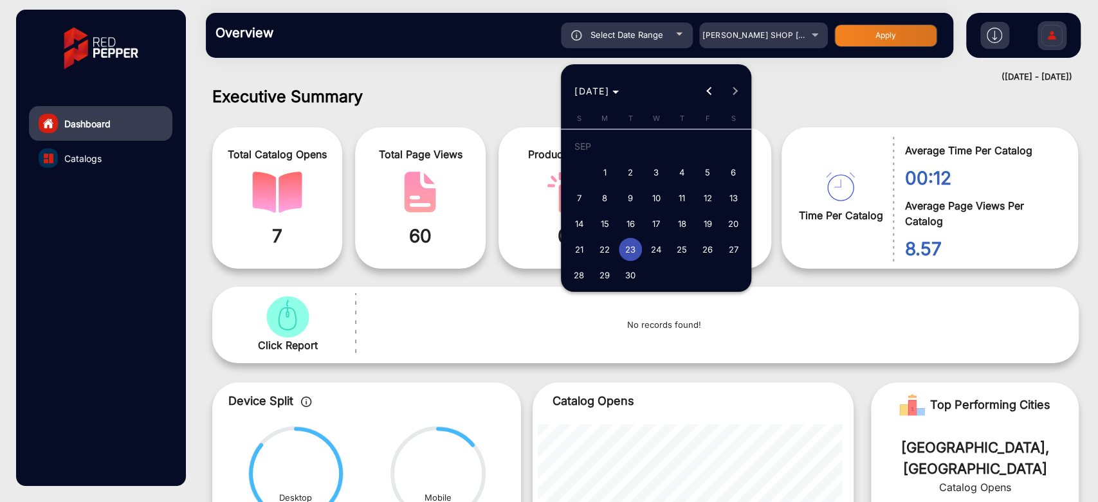
click at [723, 232] on button "20" at bounding box center [734, 224] width 26 height 26
type input "[DATE]"
click at [700, 225] on span "19" at bounding box center [707, 223] width 23 height 23
type input "[DATE]"
click at [700, 225] on span "19" at bounding box center [707, 223] width 23 height 23
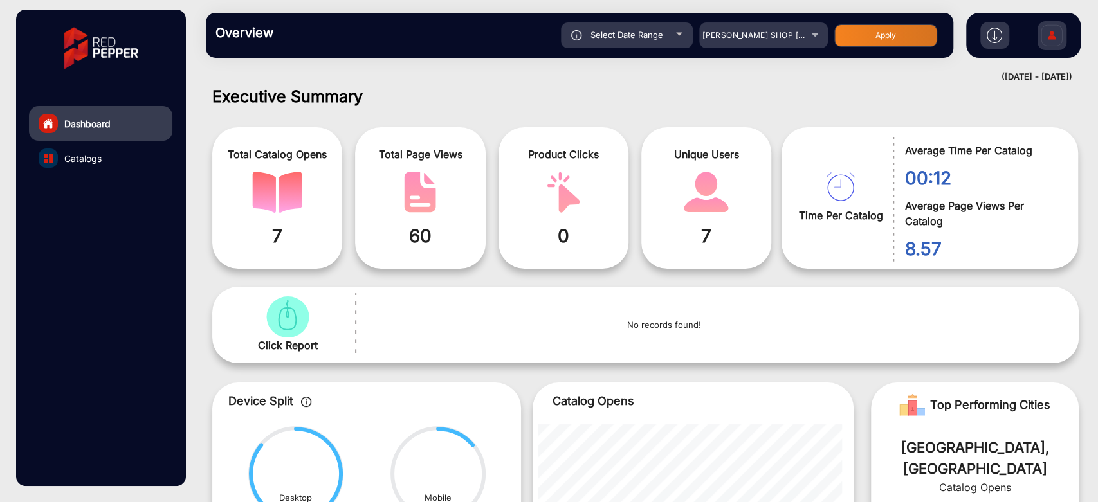
type input "[DATE]"
click at [876, 36] on button "Apply" at bounding box center [885, 35] width 103 height 23
type input "[DATE]"
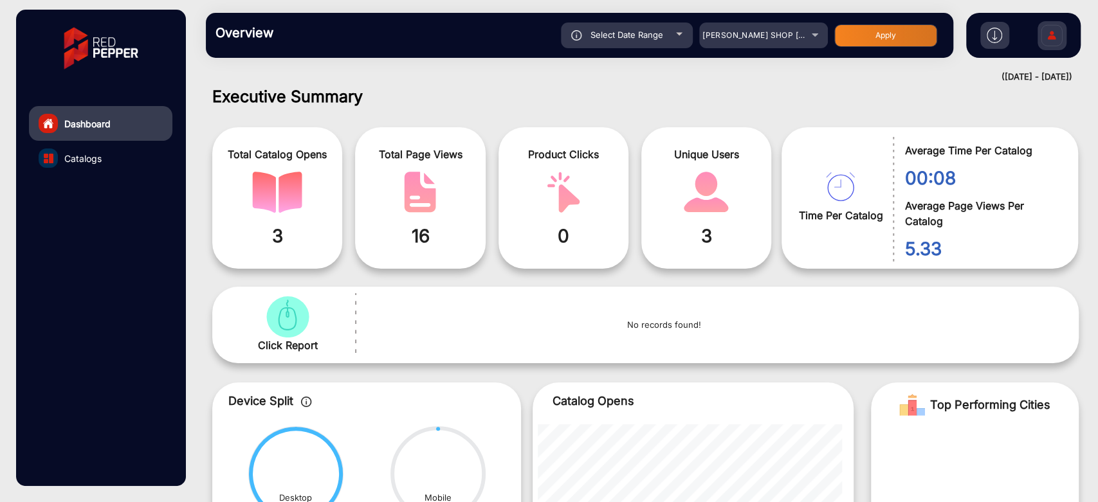
click at [690, 31] on div "Select Date Range" at bounding box center [627, 36] width 132 height 26
type input "[DATE]"
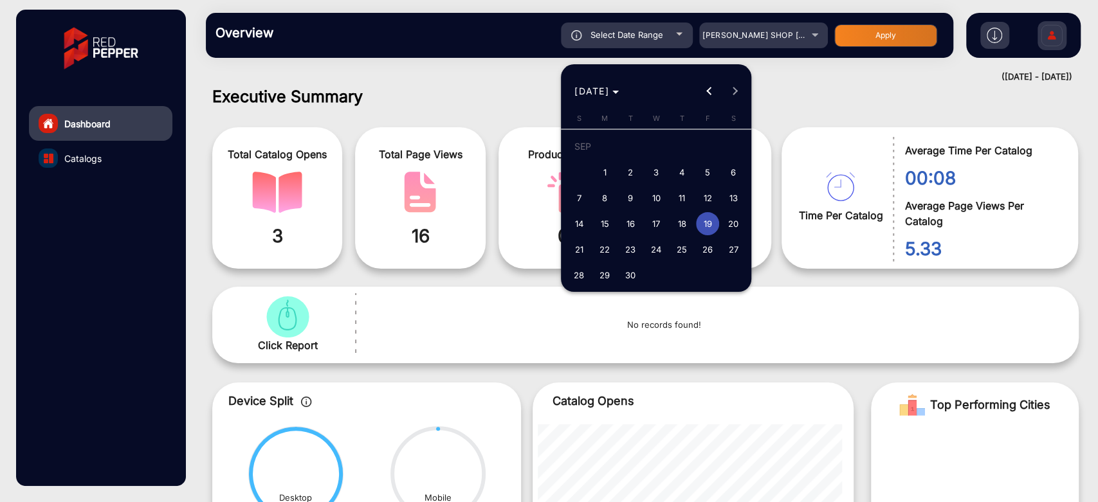
click at [686, 221] on span "18" at bounding box center [681, 223] width 23 height 23
type input "[DATE]"
click at [686, 221] on span "18" at bounding box center [681, 223] width 23 height 23
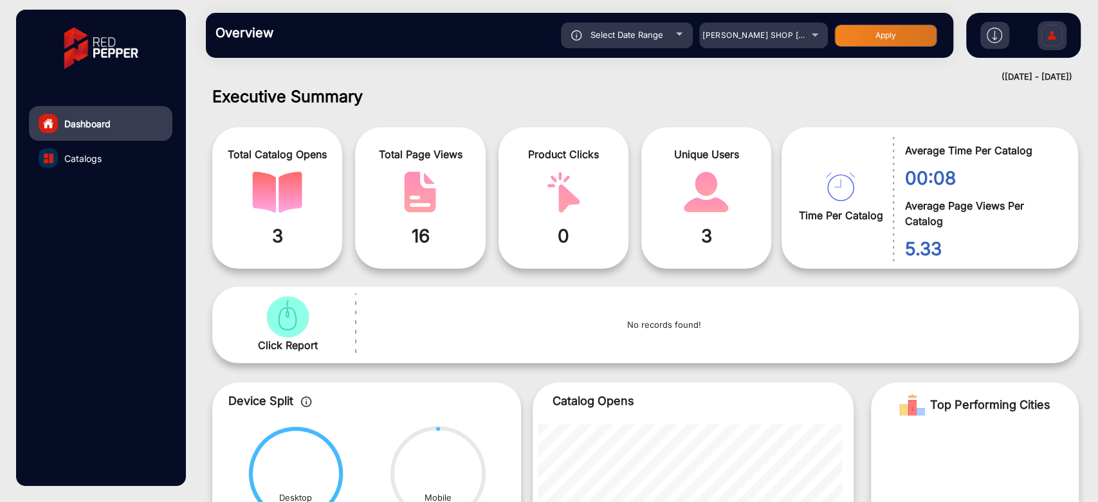
type input "[DATE]"
click at [883, 33] on button "Apply" at bounding box center [885, 35] width 103 height 23
type input "[DATE]"
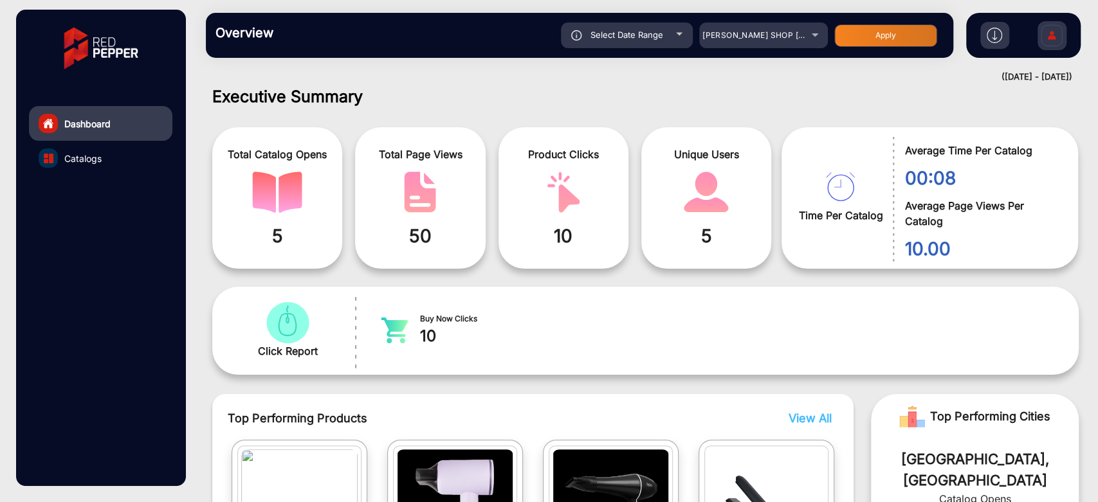
click at [666, 43] on div "Select Date Range" at bounding box center [627, 36] width 132 height 26
type input "[DATE]"
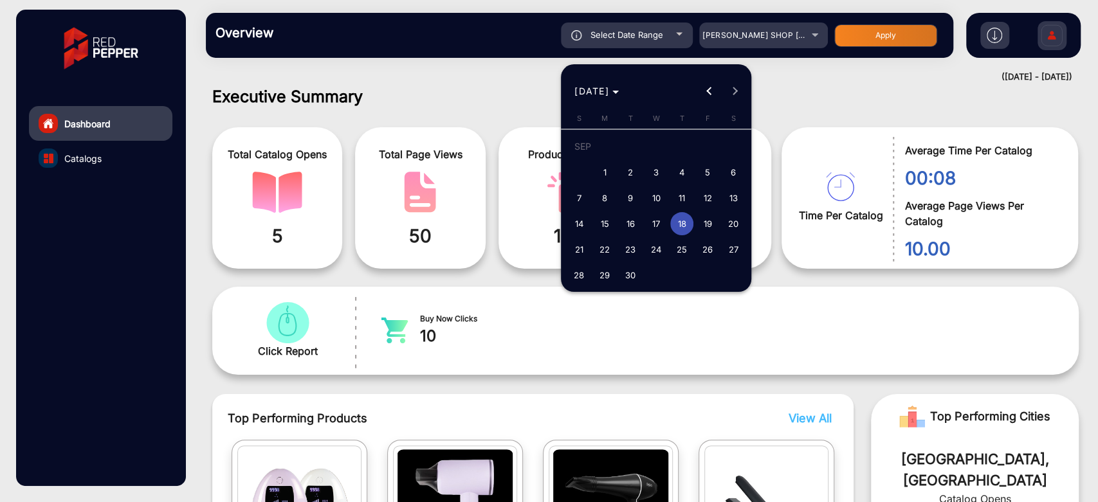
click at [704, 222] on span "19" at bounding box center [707, 223] width 23 height 23
type input "[DATE]"
click at [614, 250] on span "22" at bounding box center [604, 249] width 23 height 23
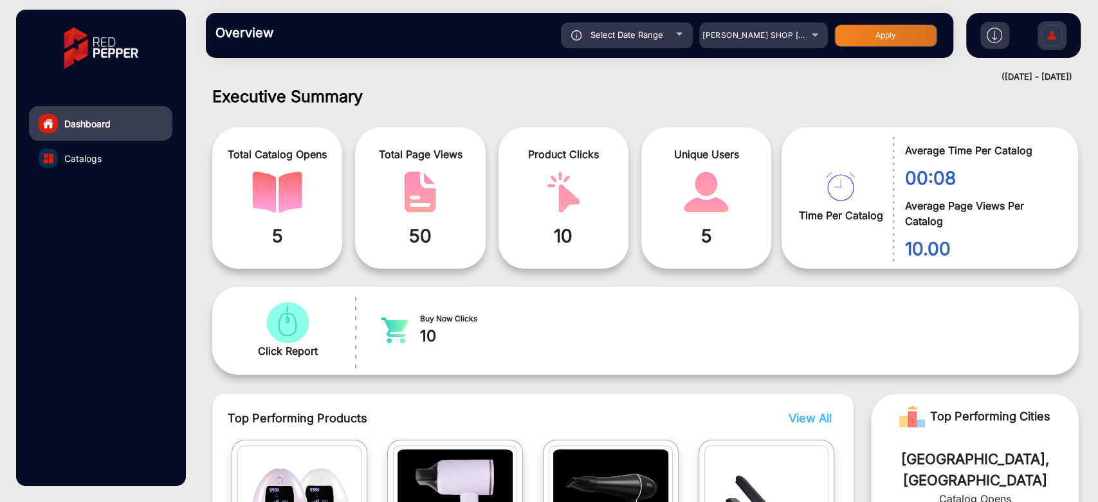
type input "[DATE]"
click at [873, 35] on button "Apply" at bounding box center [885, 35] width 103 height 23
type input "[DATE]"
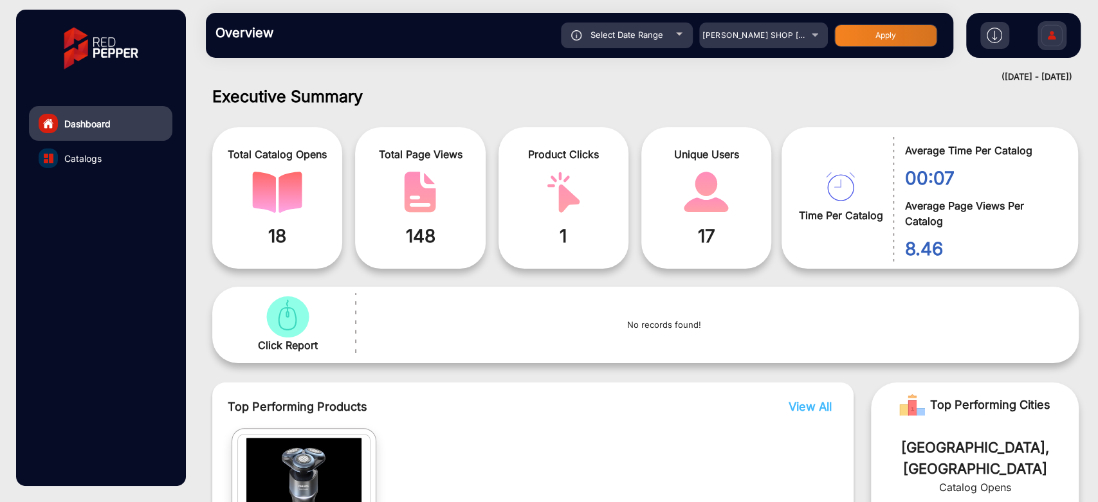
click at [695, 41] on div "Select Date Range [DATE] [DATE] – [DATE] [DATE] [PERSON_NAME] SHOP NZ Apply" at bounding box center [616, 36] width 656 height 26
click at [675, 36] on div "Select Date Range" at bounding box center [627, 36] width 132 height 26
type input "[DATE]"
